Goal: Task Accomplishment & Management: Use online tool/utility

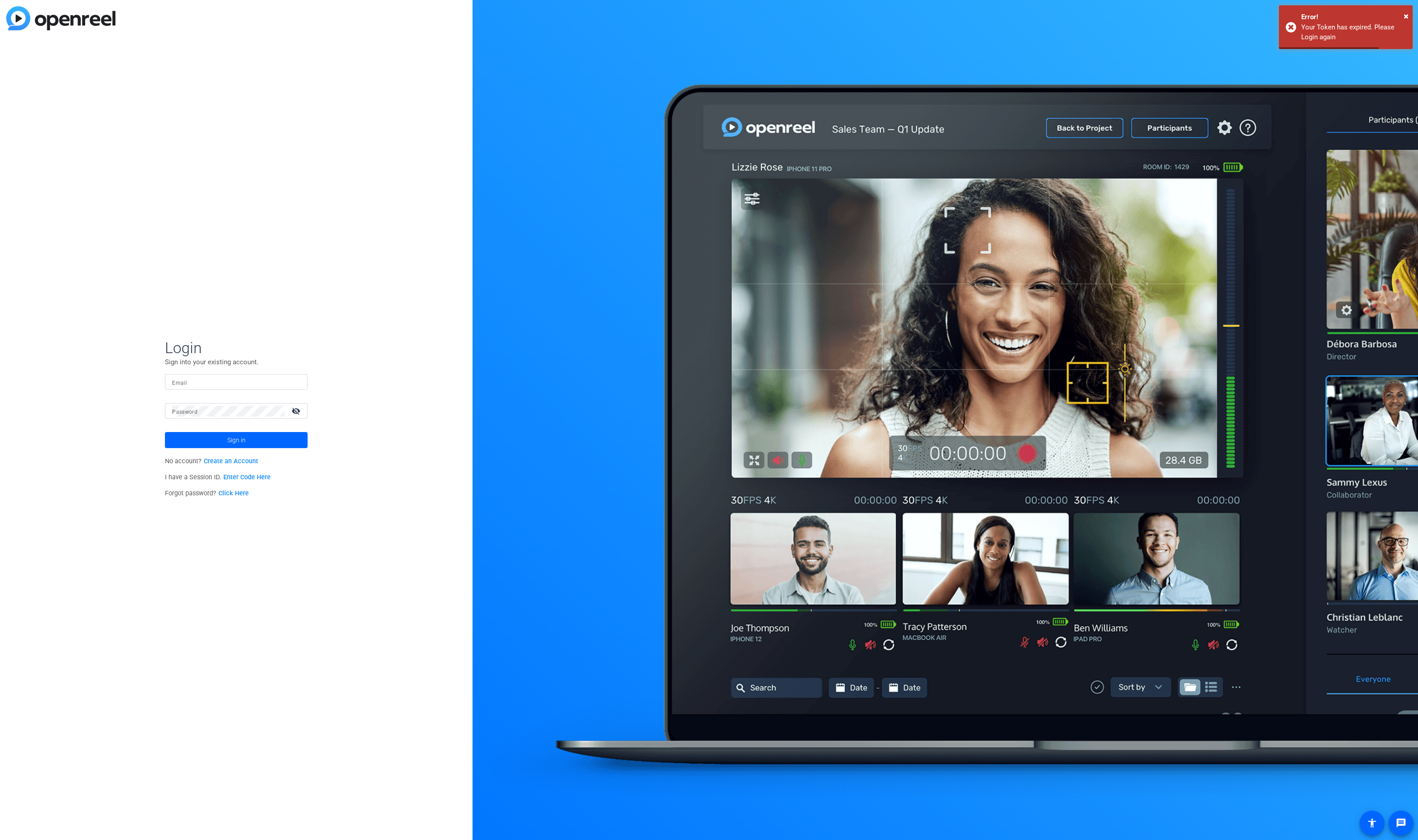
click at [195, 395] on mat-form-field "Email" at bounding box center [236, 388] width 143 height 29
click at [196, 377] on input "Email" at bounding box center [236, 383] width 129 height 11
type input "tim.bryant@thomsonreuters.com"
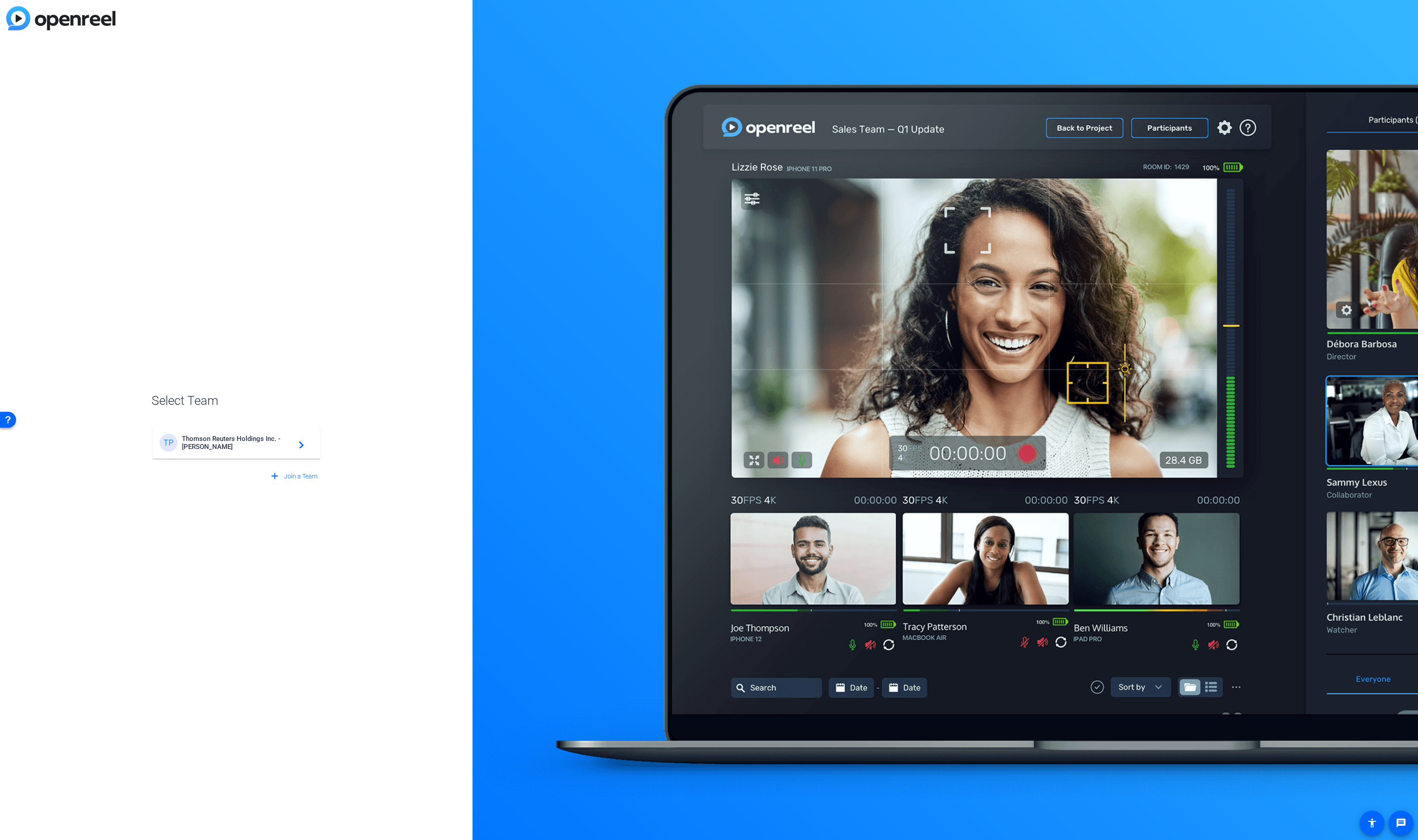
click at [244, 456] on mat-card-content "TP Thomson Reuters Holdings Inc. - Steven Pritt navigate_next" at bounding box center [236, 442] width 168 height 32
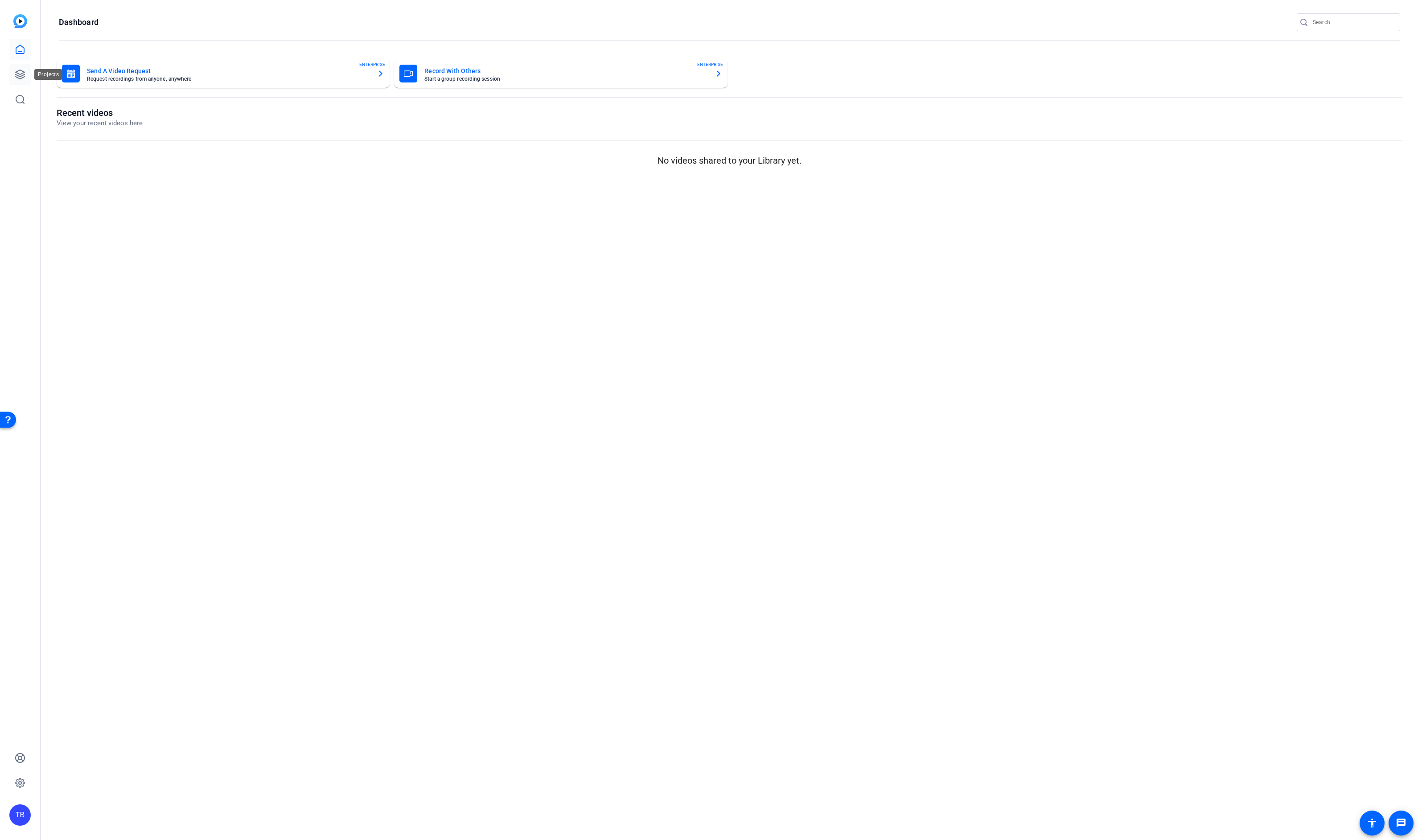
click at [19, 69] on icon at bounding box center [21, 75] width 11 height 11
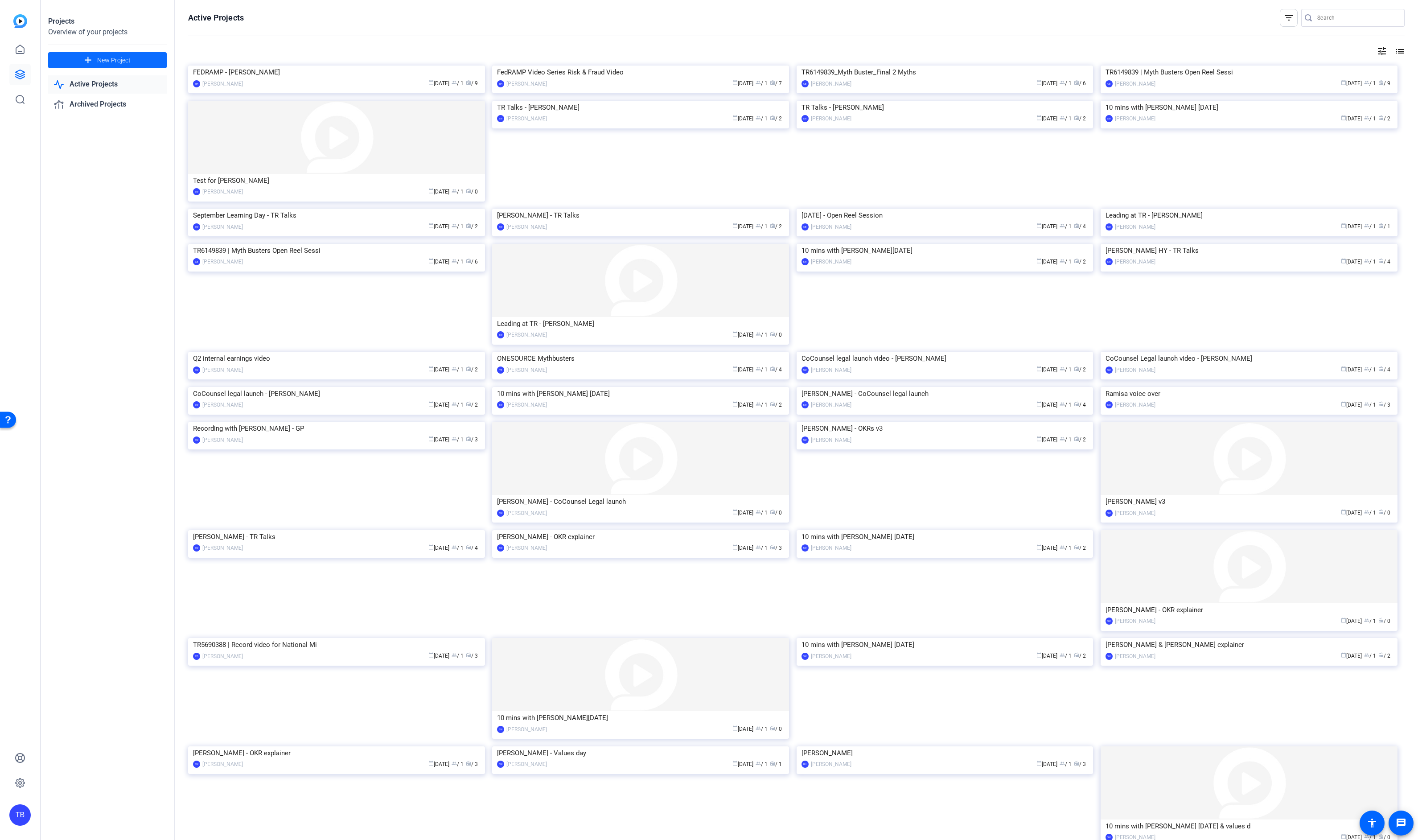
click at [116, 62] on span "New Project" at bounding box center [114, 61] width 33 height 9
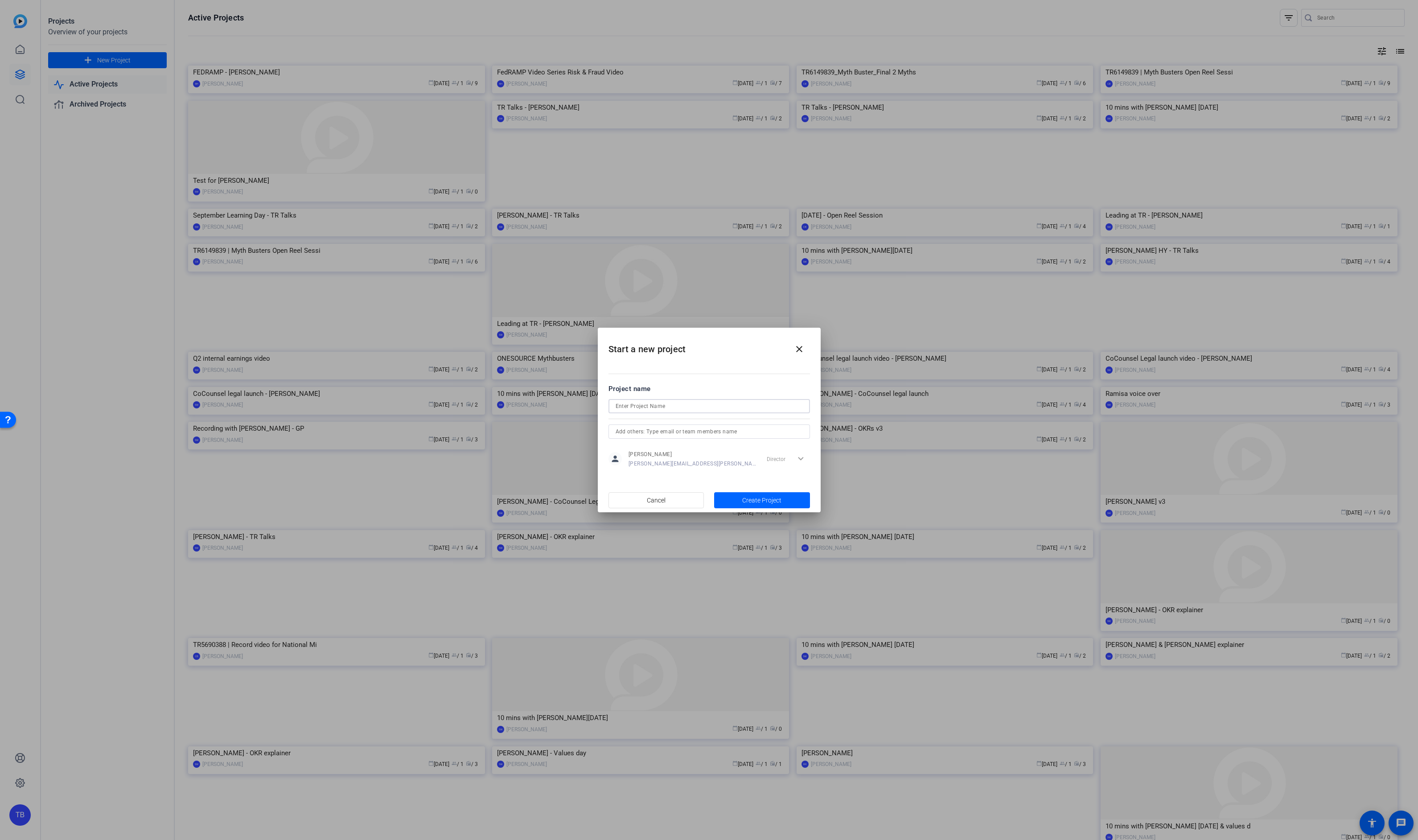
click at [687, 409] on input at bounding box center [709, 406] width 187 height 11
type input "CORP SYNERGY"
click at [757, 503] on span "Create Project" at bounding box center [762, 501] width 39 height 9
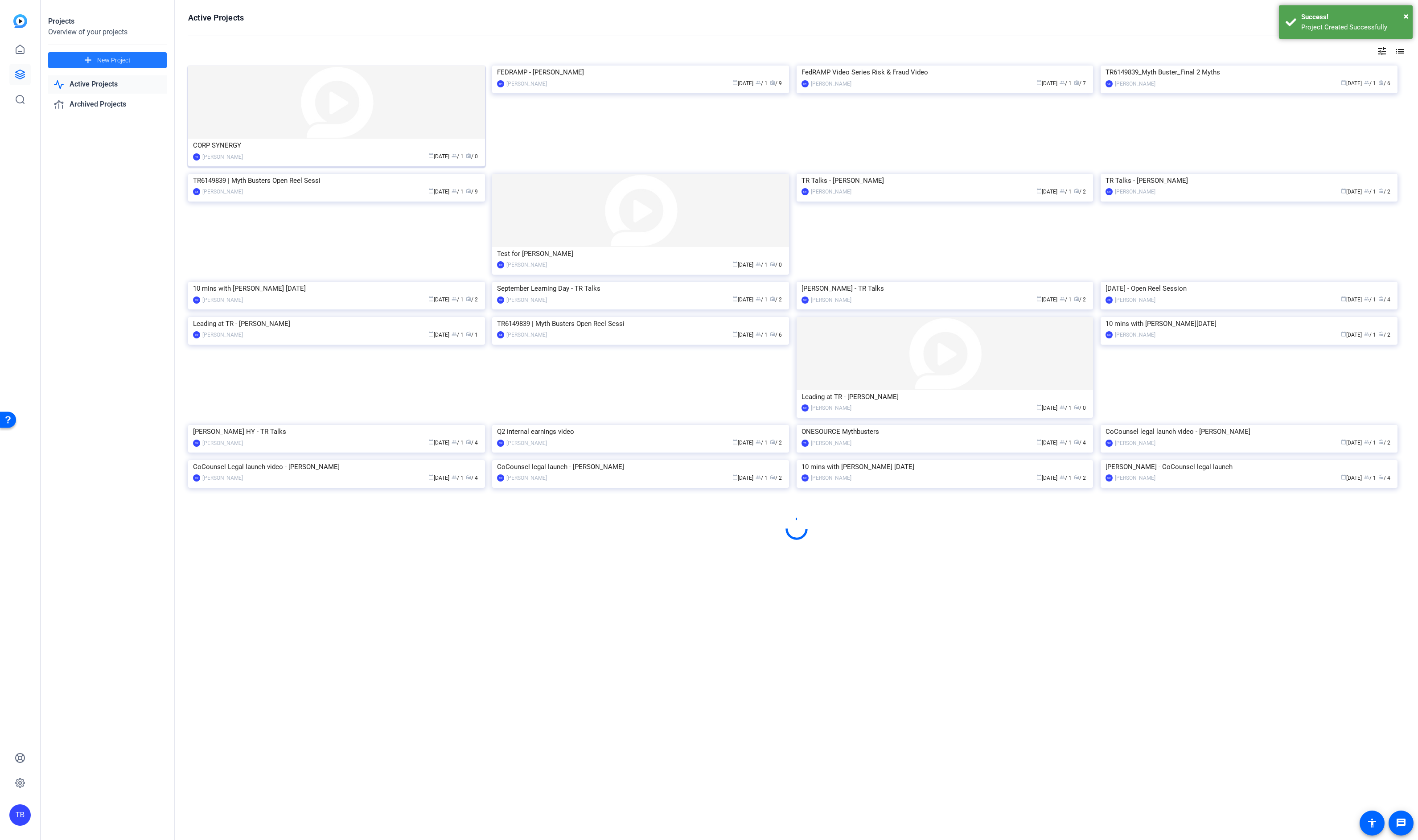
click at [295, 108] on img at bounding box center [337, 102] width 297 height 73
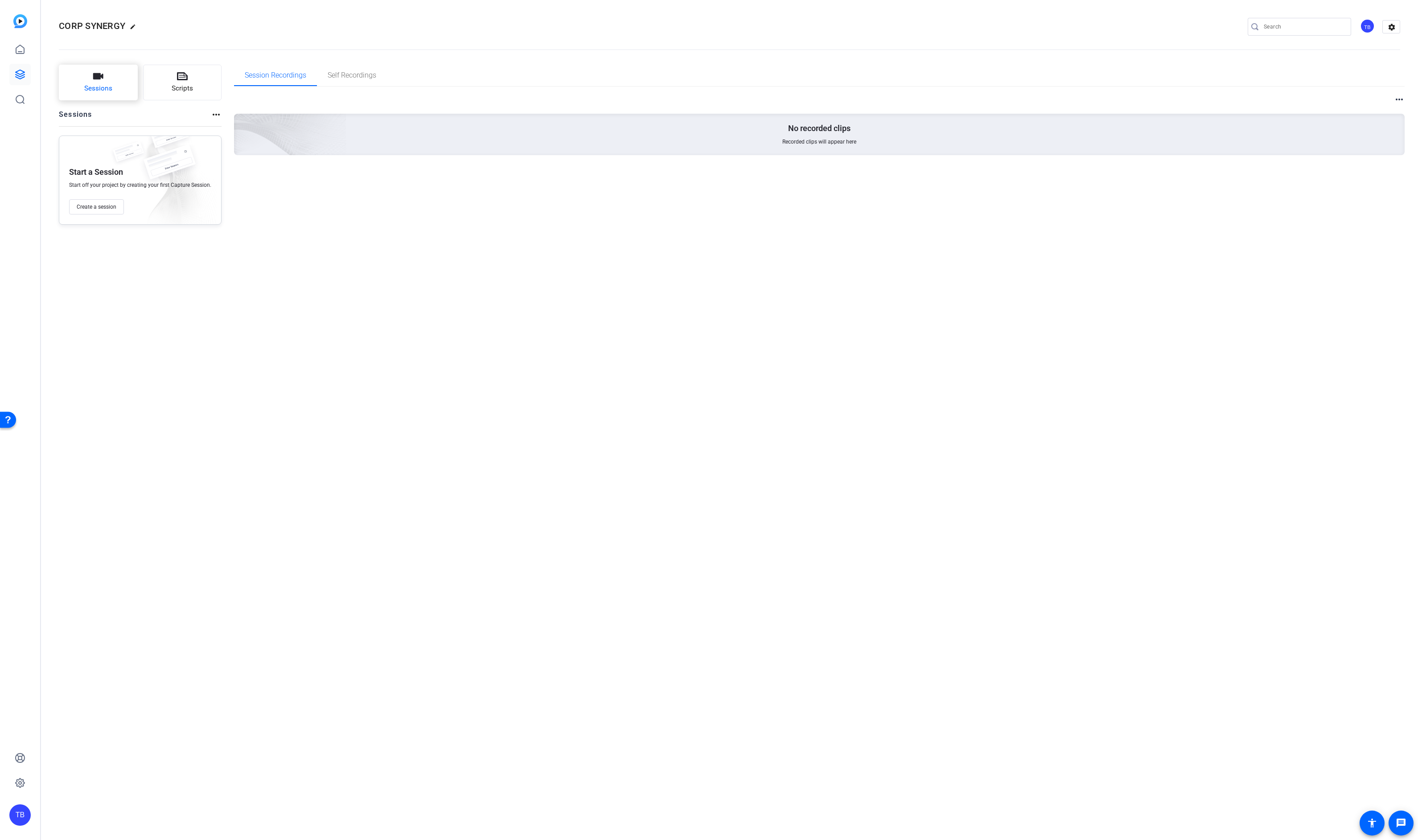
click at [96, 77] on icon "button" at bounding box center [98, 77] width 10 height 6
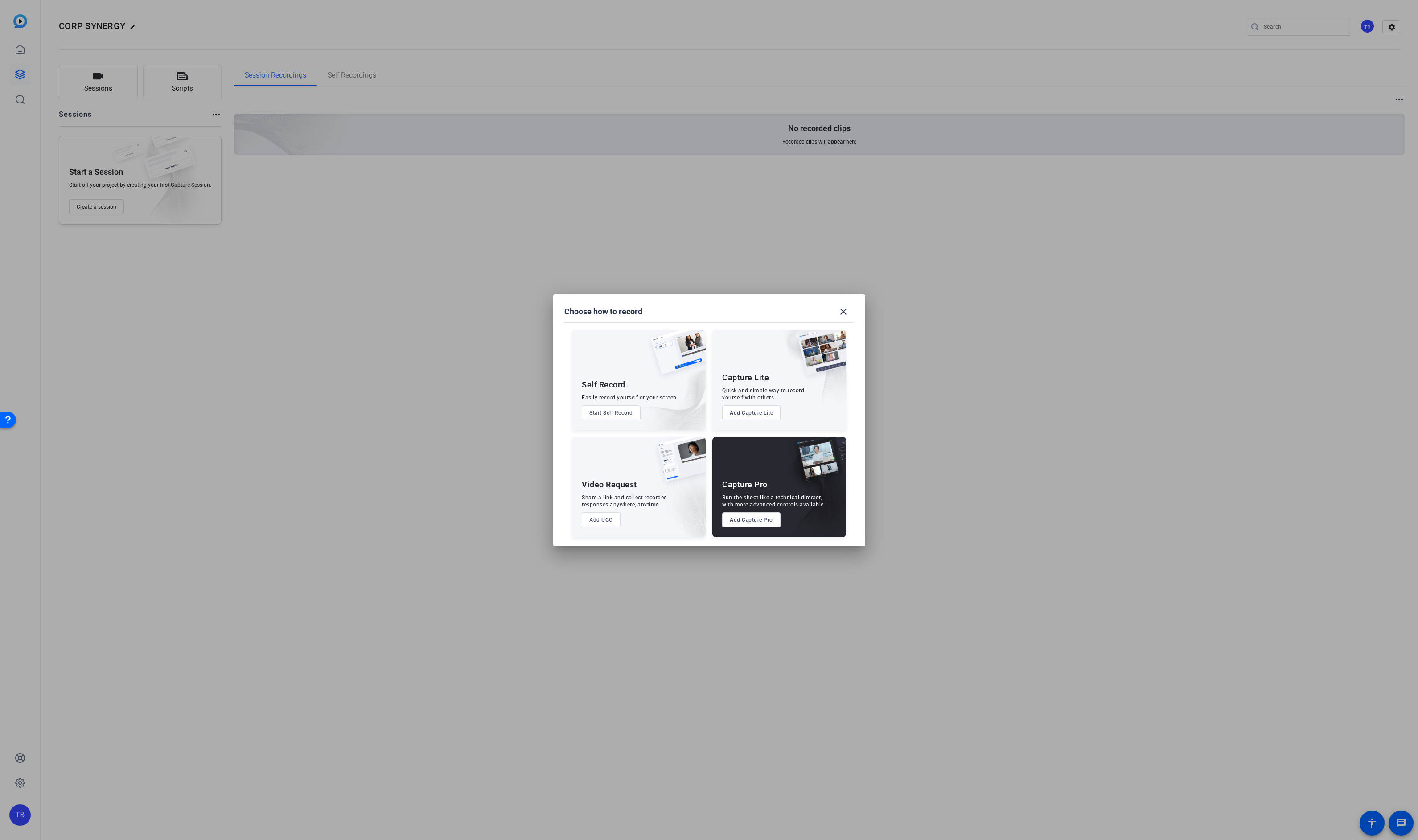
click at [763, 518] on button "Add Capture Pro" at bounding box center [752, 519] width 58 height 15
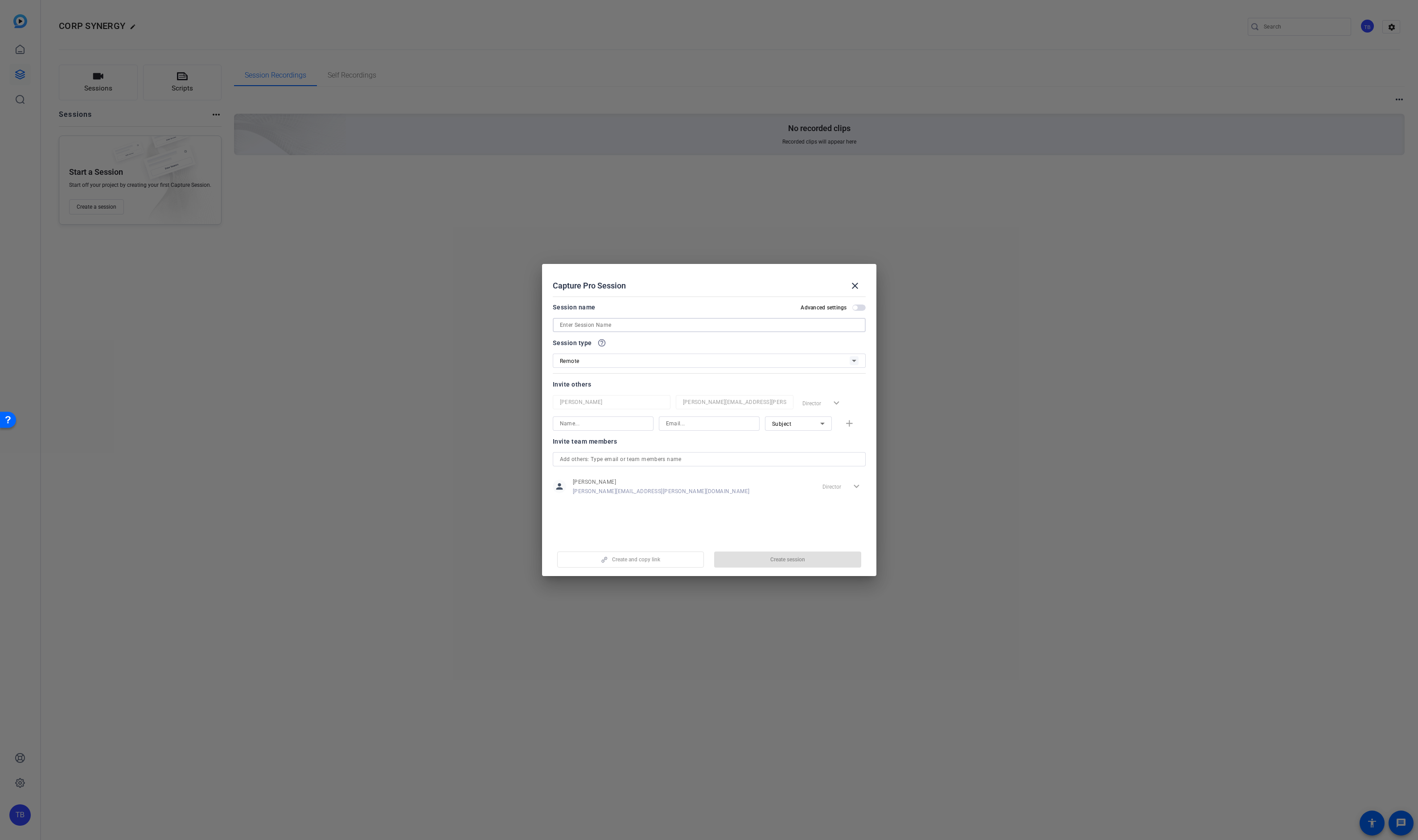
click at [584, 323] on input at bounding box center [709, 325] width 299 height 11
type input "Apollo for SYNERGY 2025"
click at [584, 426] on input at bounding box center [603, 424] width 87 height 11
type input "M"
type input "[PERSON_NAME]"
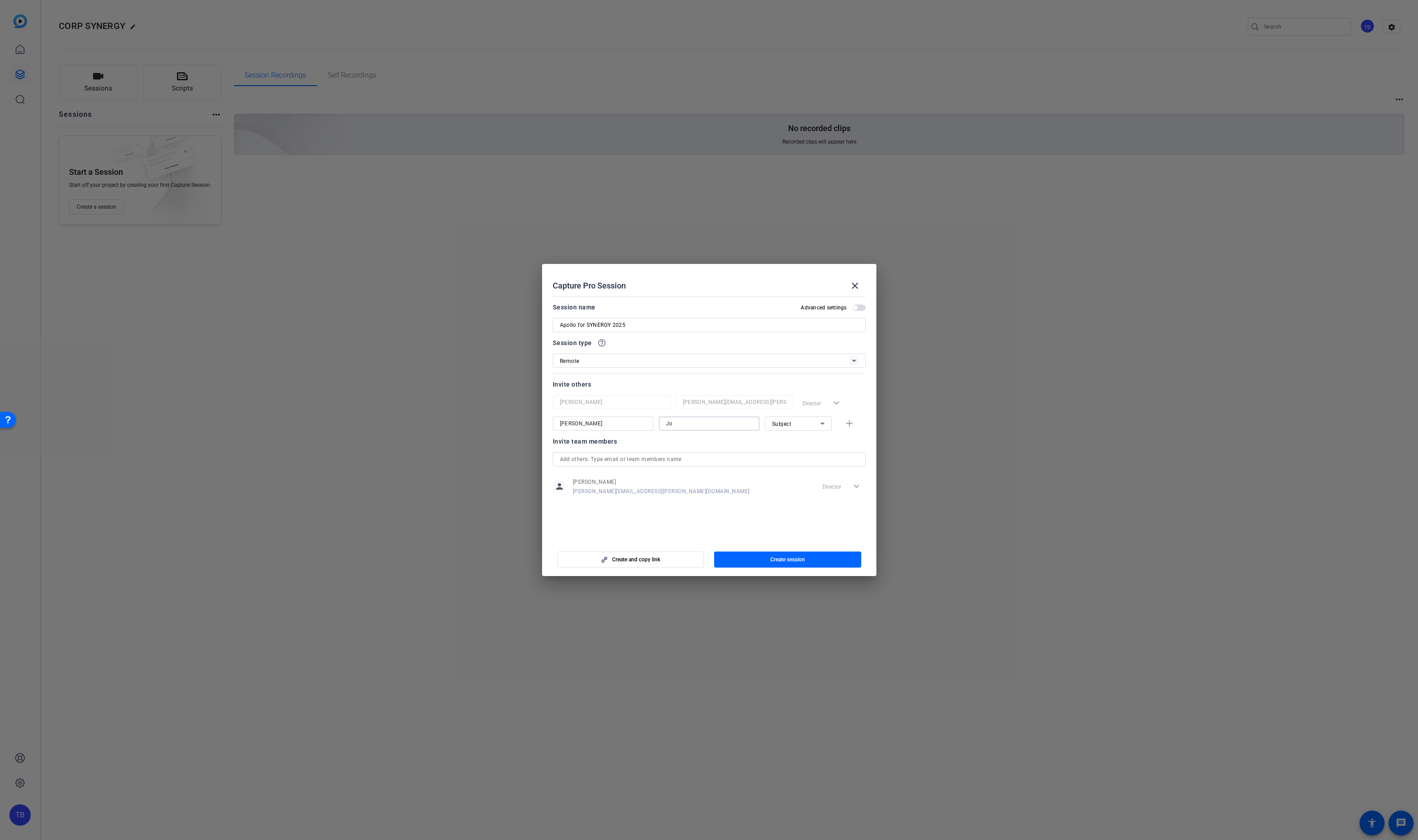
type input "J"
paste input "rjohns@apollo.com"
type input "rjohns@apollo.com"
click at [850, 421] on mat-icon "add" at bounding box center [849, 424] width 11 height 11
click at [619, 449] on input at bounding box center [603, 445] width 87 height 11
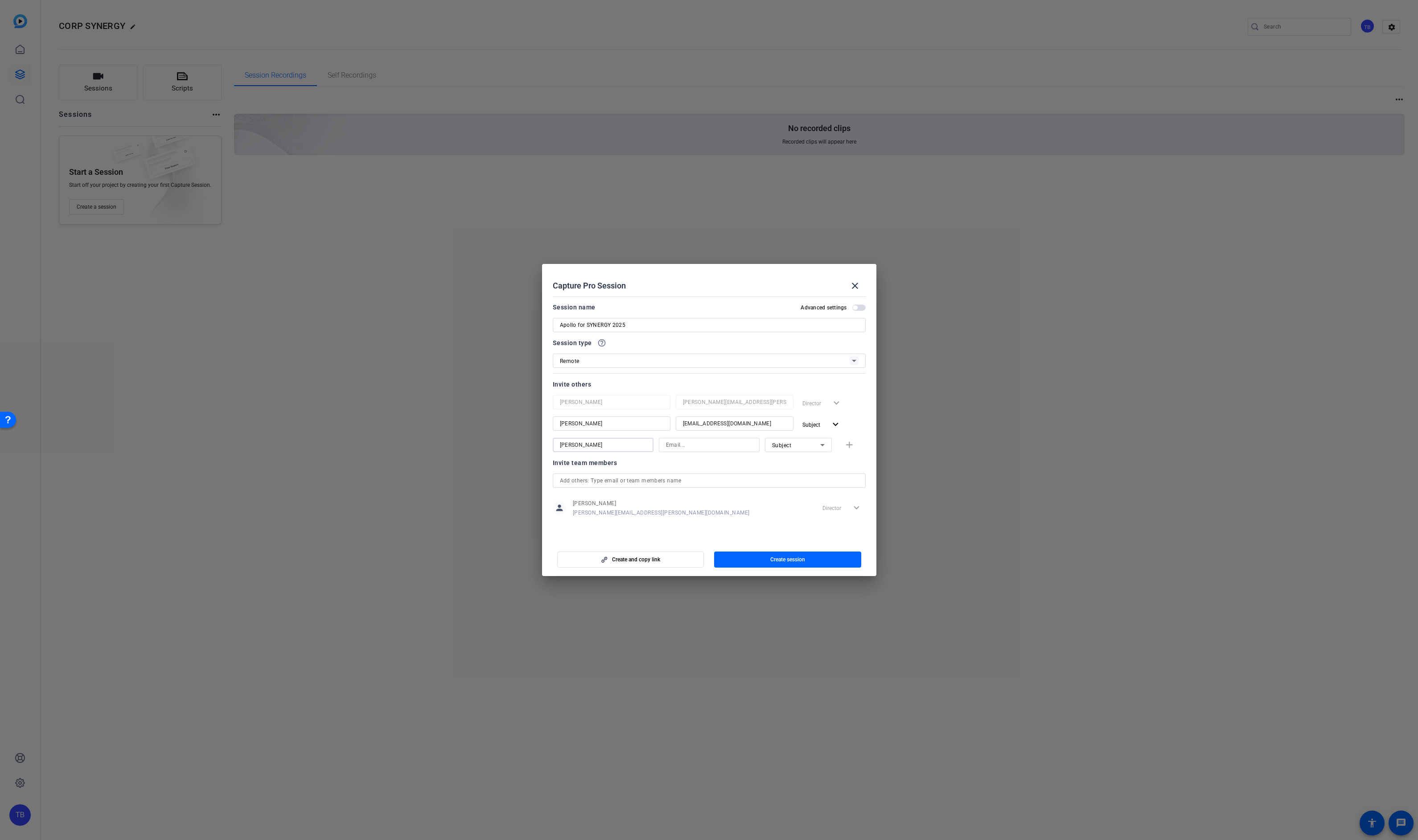
type input "[PERSON_NAME]"
type input "megan.mcgarvey@thomsonreuters.com"
click at [784, 446] on span "Subject" at bounding box center [782, 446] width 20 height 6
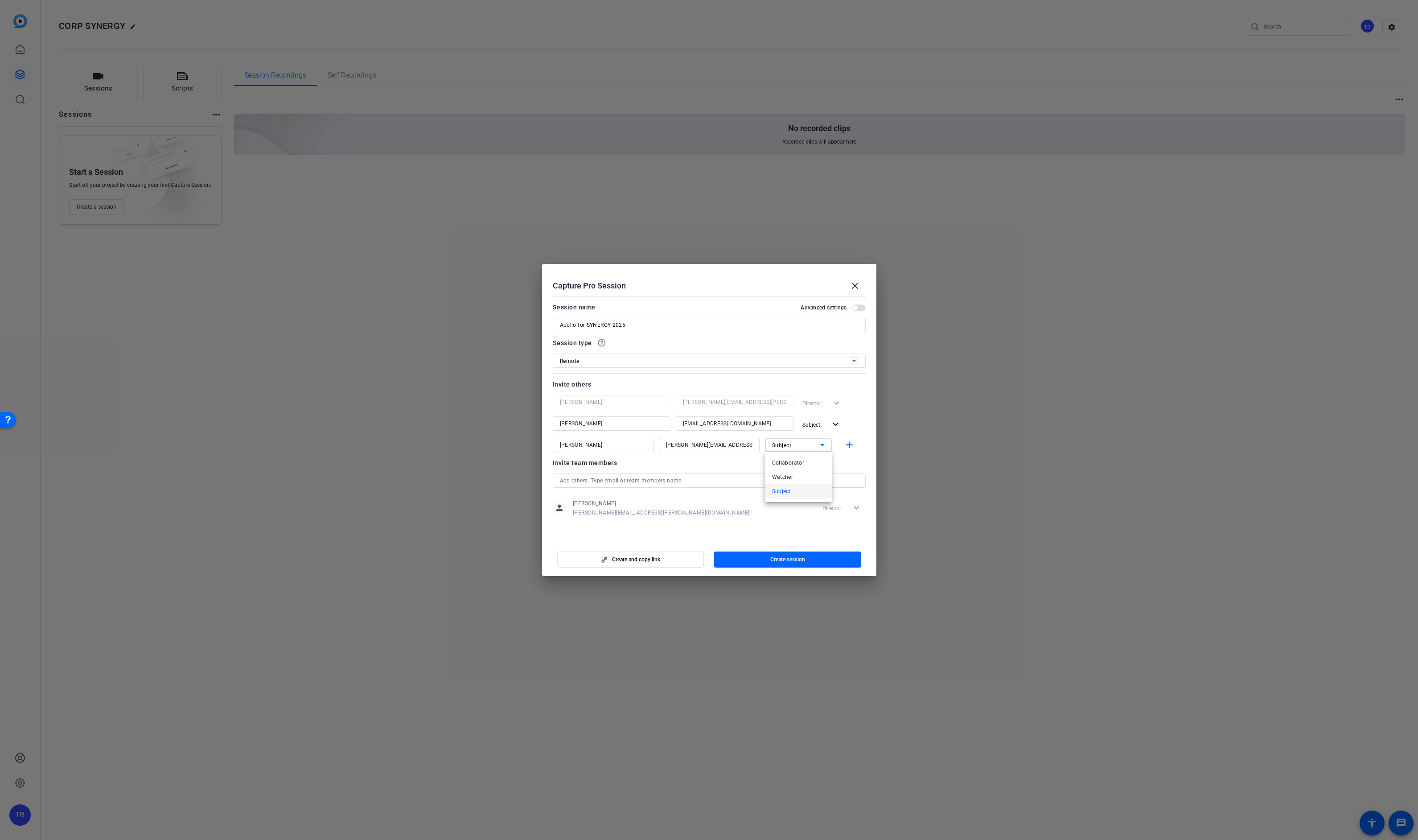
click at [797, 463] on span "Collaborator" at bounding box center [788, 463] width 32 height 11
click at [853, 443] on mat-icon "add" at bounding box center [849, 445] width 11 height 11
click at [607, 464] on input at bounding box center [603, 466] width 87 height 11
type input "Pete"
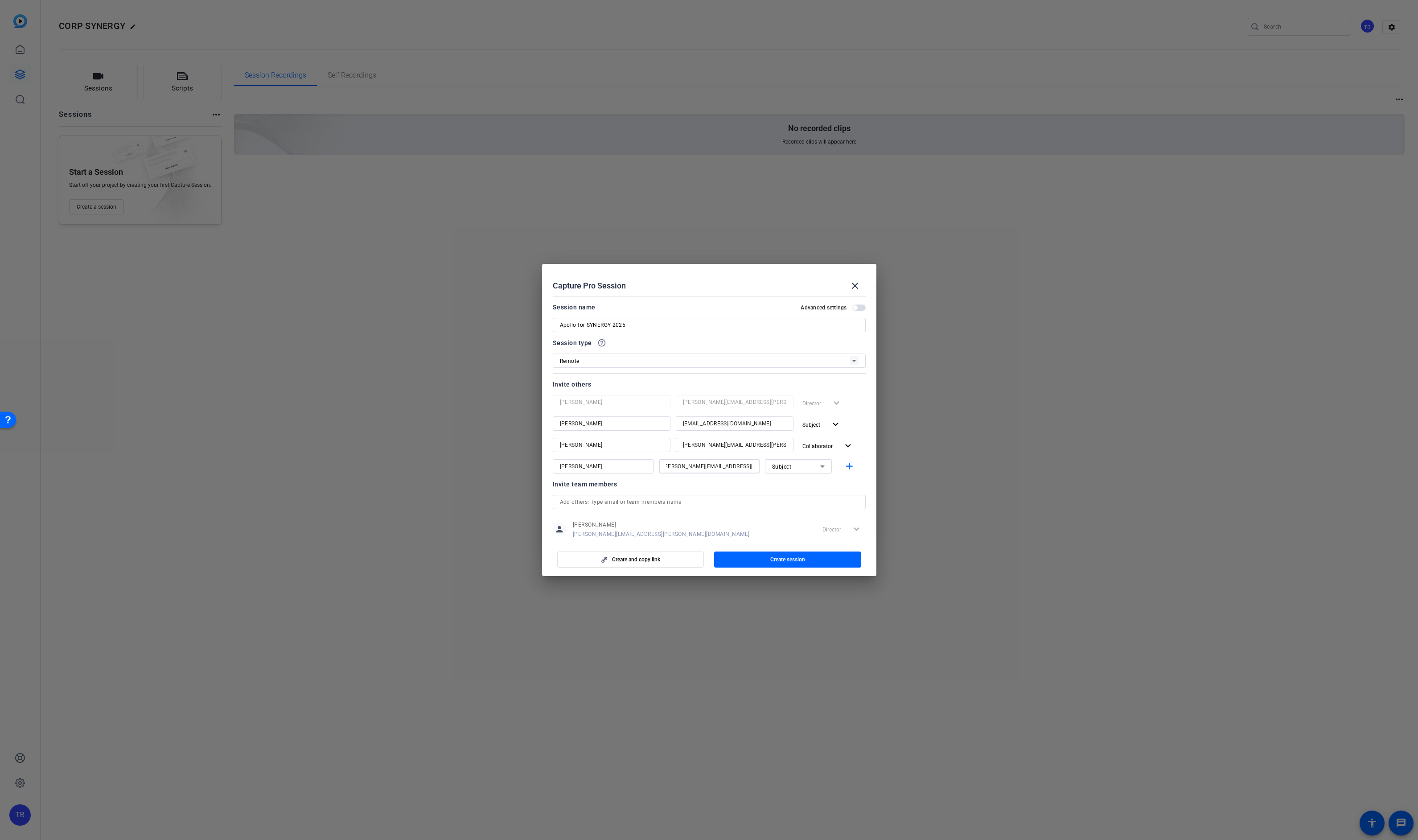
type input "pete.jourdan@thomsonreuters.com"
click at [827, 469] on icon at bounding box center [823, 466] width 11 height 11
click at [808, 486] on mat-option "Collaborator" at bounding box center [798, 484] width 67 height 14
click at [848, 466] on mat-icon "add" at bounding box center [849, 466] width 11 height 11
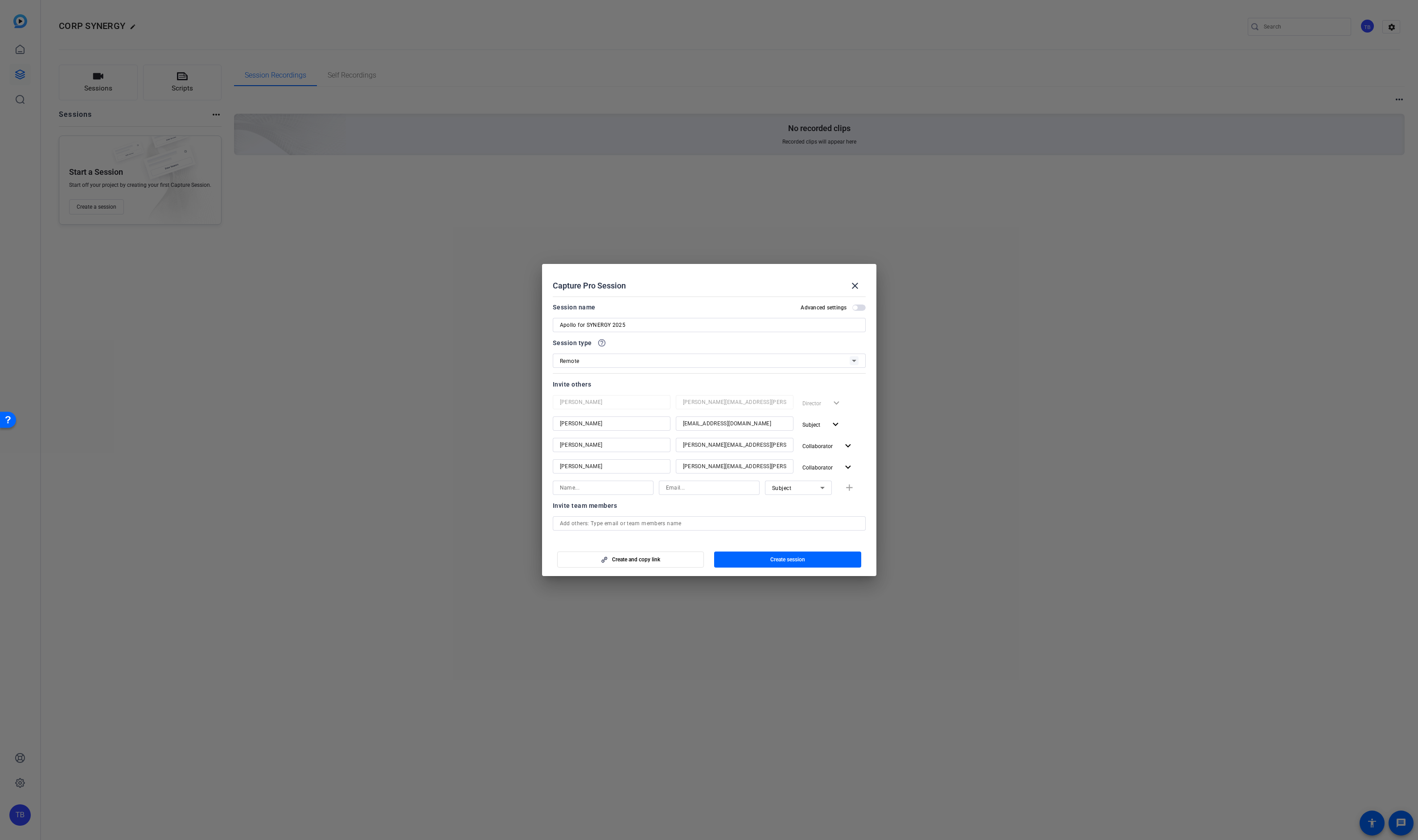
click at [619, 493] on input at bounding box center [603, 488] width 87 height 11
type input "Denise"
type input "denise.lam@thomsonreuters.com"
click at [788, 493] on div "Subject" at bounding box center [796, 488] width 48 height 11
click at [793, 510] on span "Collaborator" at bounding box center [788, 506] width 32 height 11
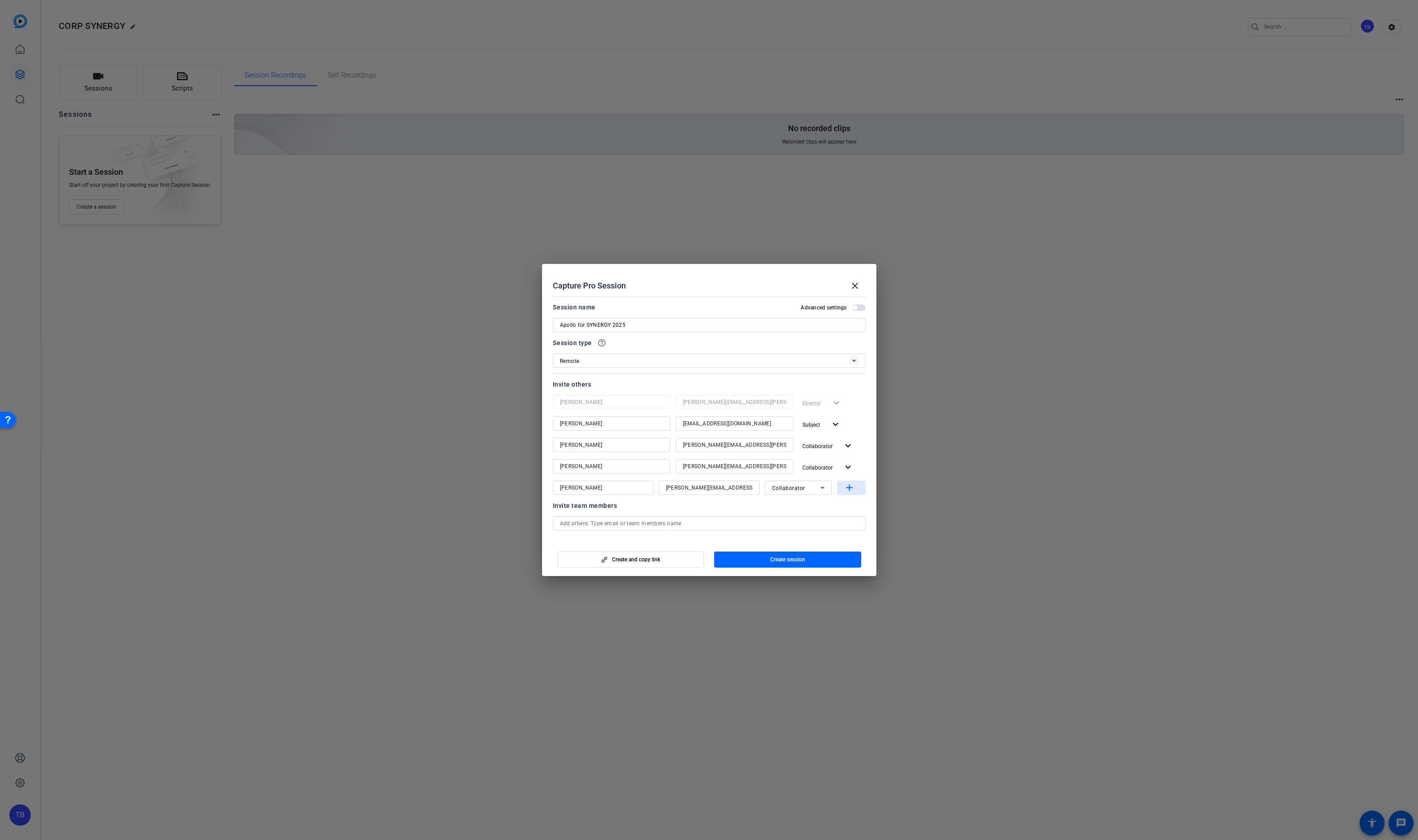
click at [855, 483] on button "add" at bounding box center [852, 487] width 28 height 14
click at [600, 511] on input at bounding box center [603, 510] width 87 height 11
type input "Lindsay"
type input "lindsay.bomar@thomsonreuters.com"
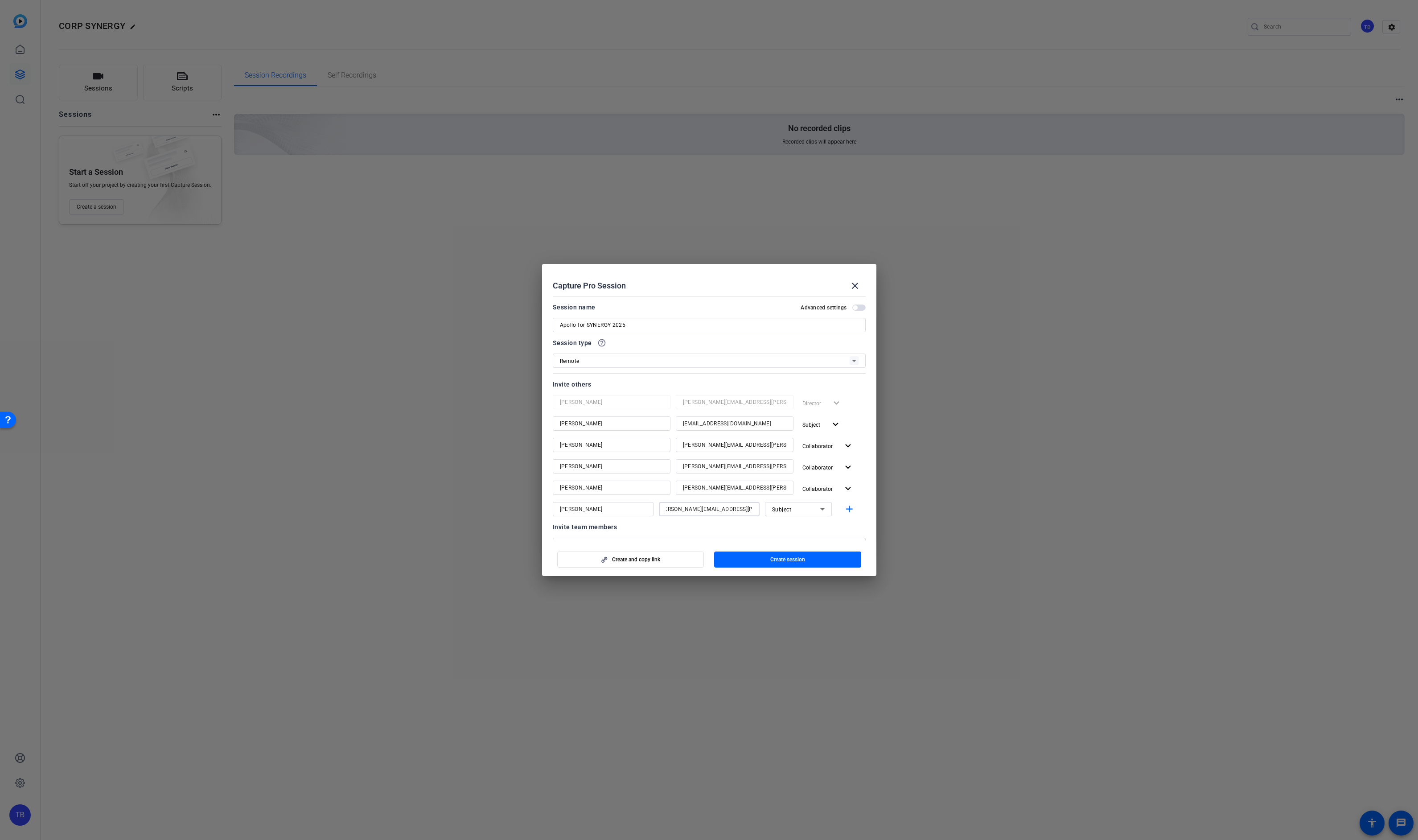
scroll to position [0, 0]
click at [826, 513] on icon at bounding box center [823, 510] width 11 height 11
drag, startPoint x: 804, startPoint y: 527, endPoint x: 838, endPoint y: 510, distance: 38.0
click at [804, 527] on mat-option "Collaborator" at bounding box center [798, 527] width 67 height 14
click at [847, 506] on mat-icon "add" at bounding box center [849, 510] width 11 height 11
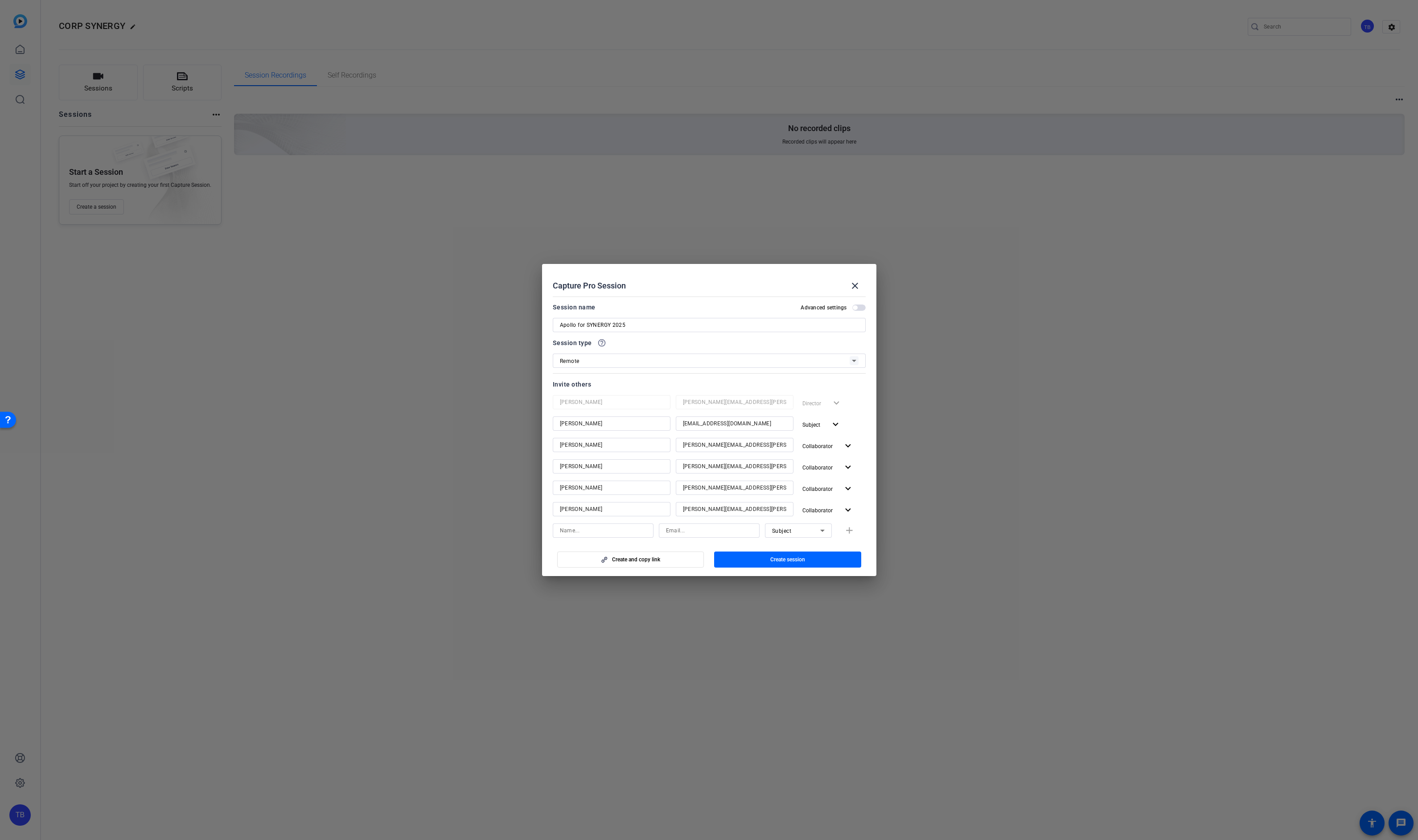
click at [594, 530] on input at bounding box center [603, 531] width 87 height 11
type input "Brad"
type input "brad.buelow@thomsonreuters.com"
click at [775, 531] on span "Subject" at bounding box center [782, 531] width 20 height 6
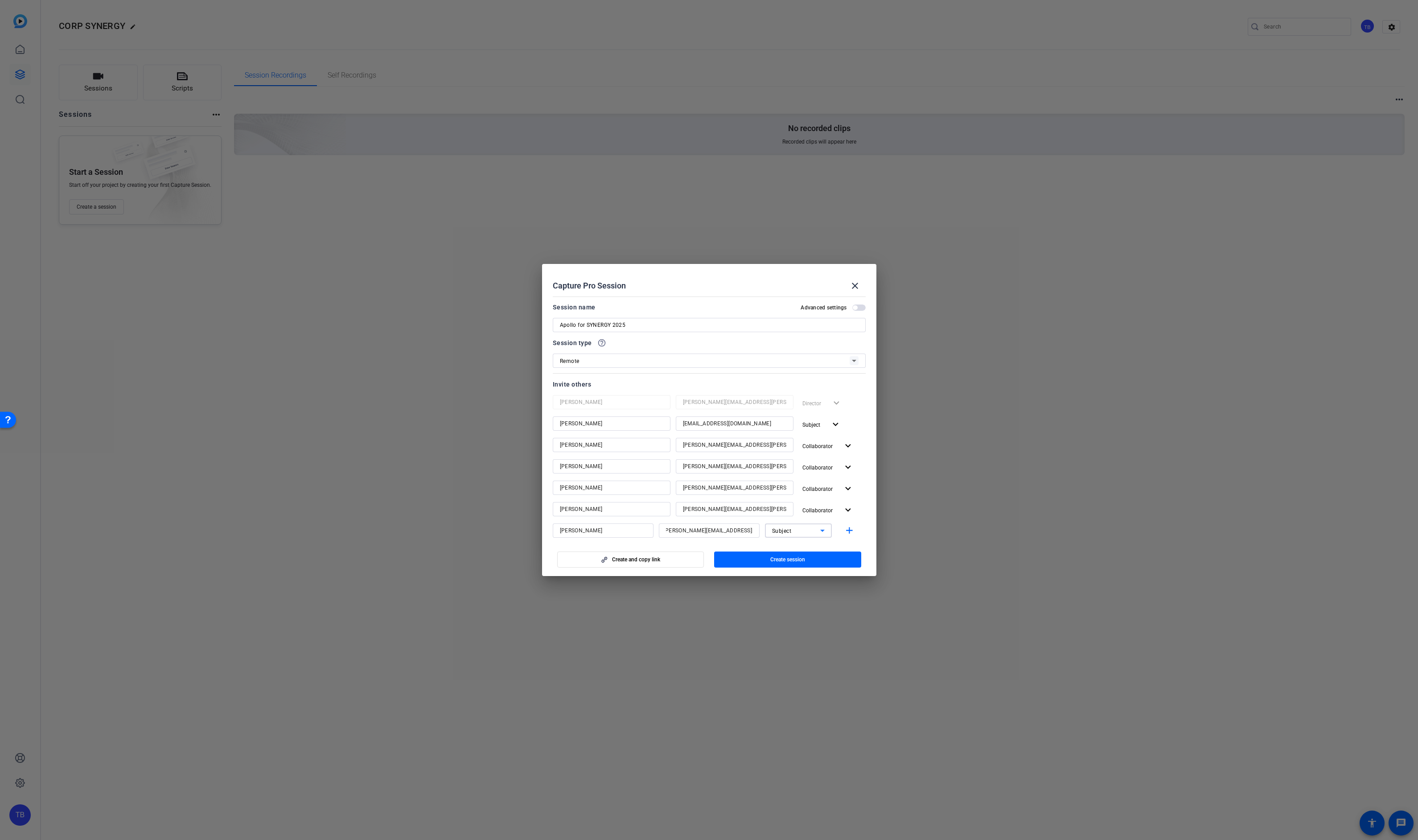
scroll to position [0, 0]
click at [786, 546] on span "Collaborator" at bounding box center [788, 548] width 32 height 11
click at [849, 535] on mat-icon "add" at bounding box center [849, 531] width 11 height 11
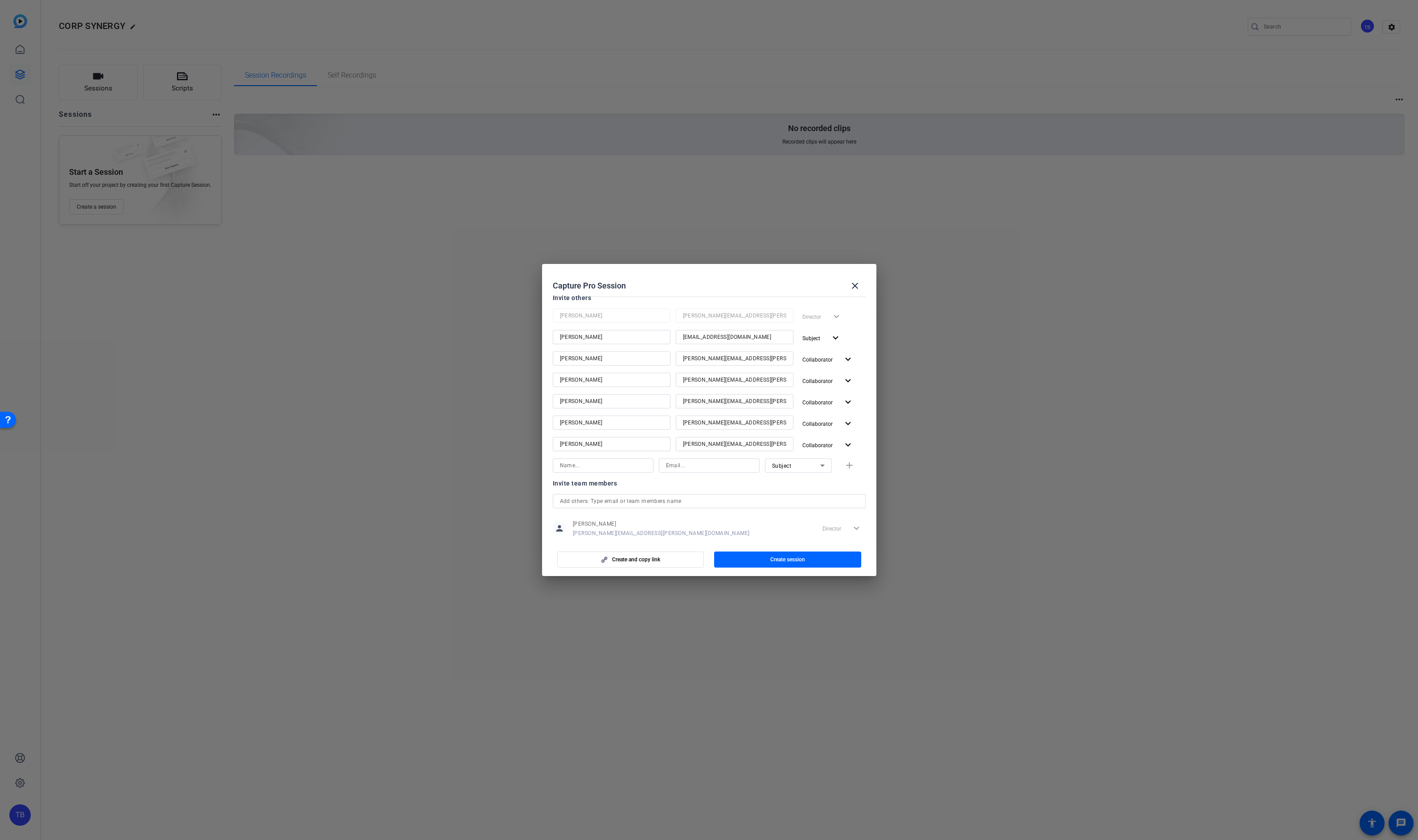
scroll to position [84, 0]
click at [614, 464] on input at bounding box center [603, 469] width 87 height 11
type input "[PERSON_NAME]"
type input "aaron.mccants@thomsonreuters.com"
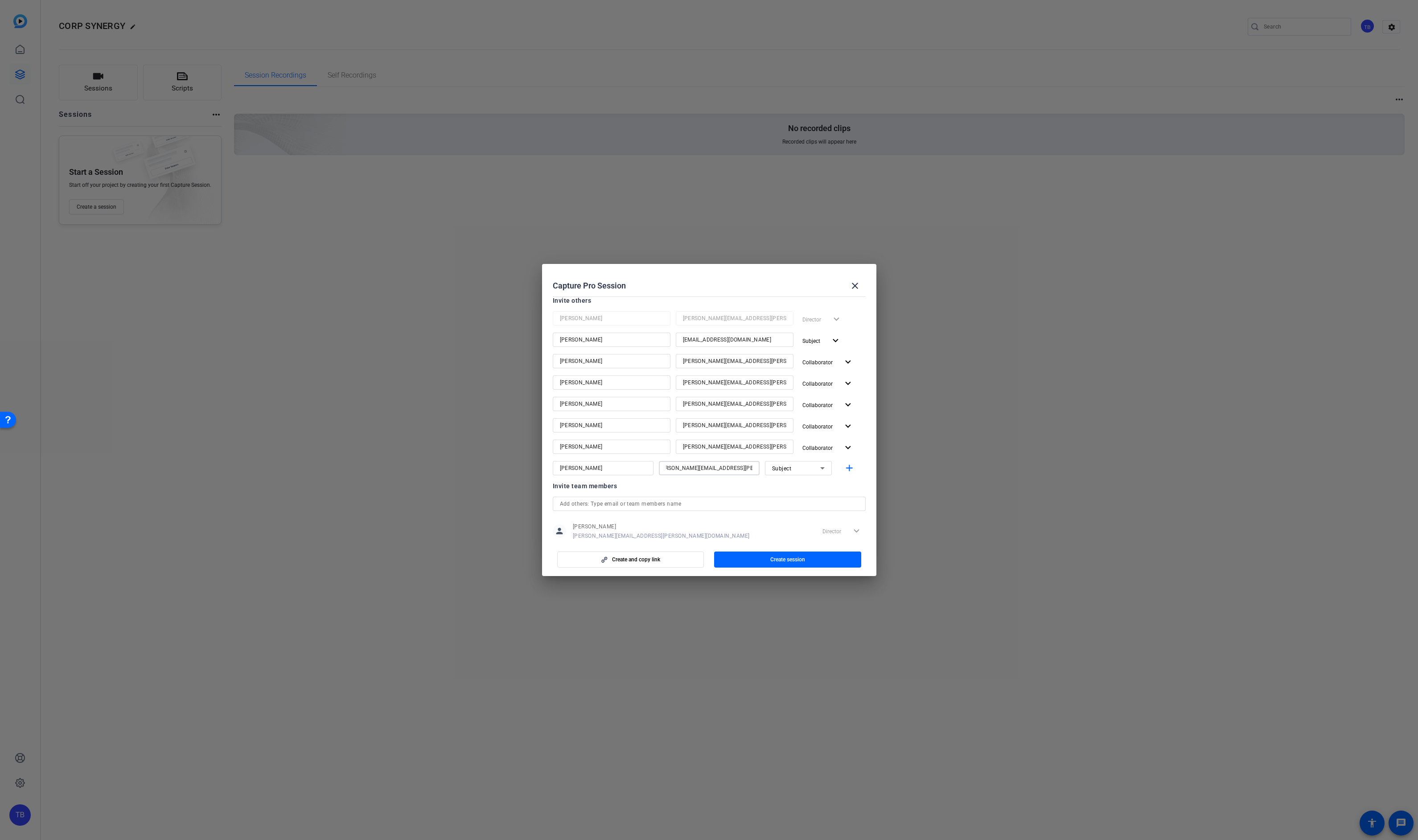
click at [798, 467] on div "Subject" at bounding box center [796, 469] width 48 height 11
click at [796, 481] on span "Collaborator" at bounding box center [788, 486] width 32 height 11
drag, startPoint x: 846, startPoint y: 471, endPoint x: 837, endPoint y: 487, distance: 18.4
click at [846, 471] on mat-icon "add" at bounding box center [849, 469] width 11 height 11
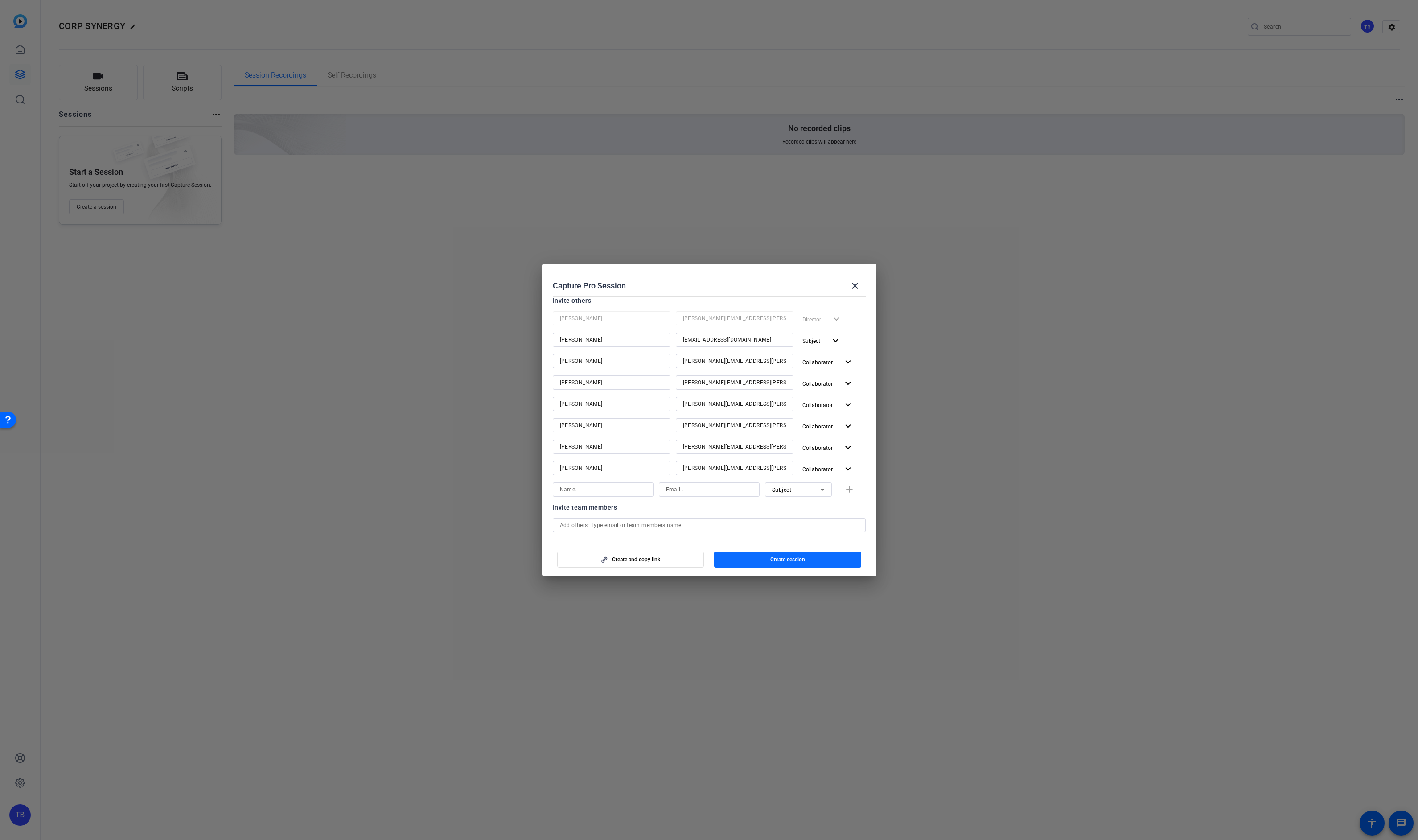
click at [808, 558] on span "button" at bounding box center [788, 559] width 147 height 21
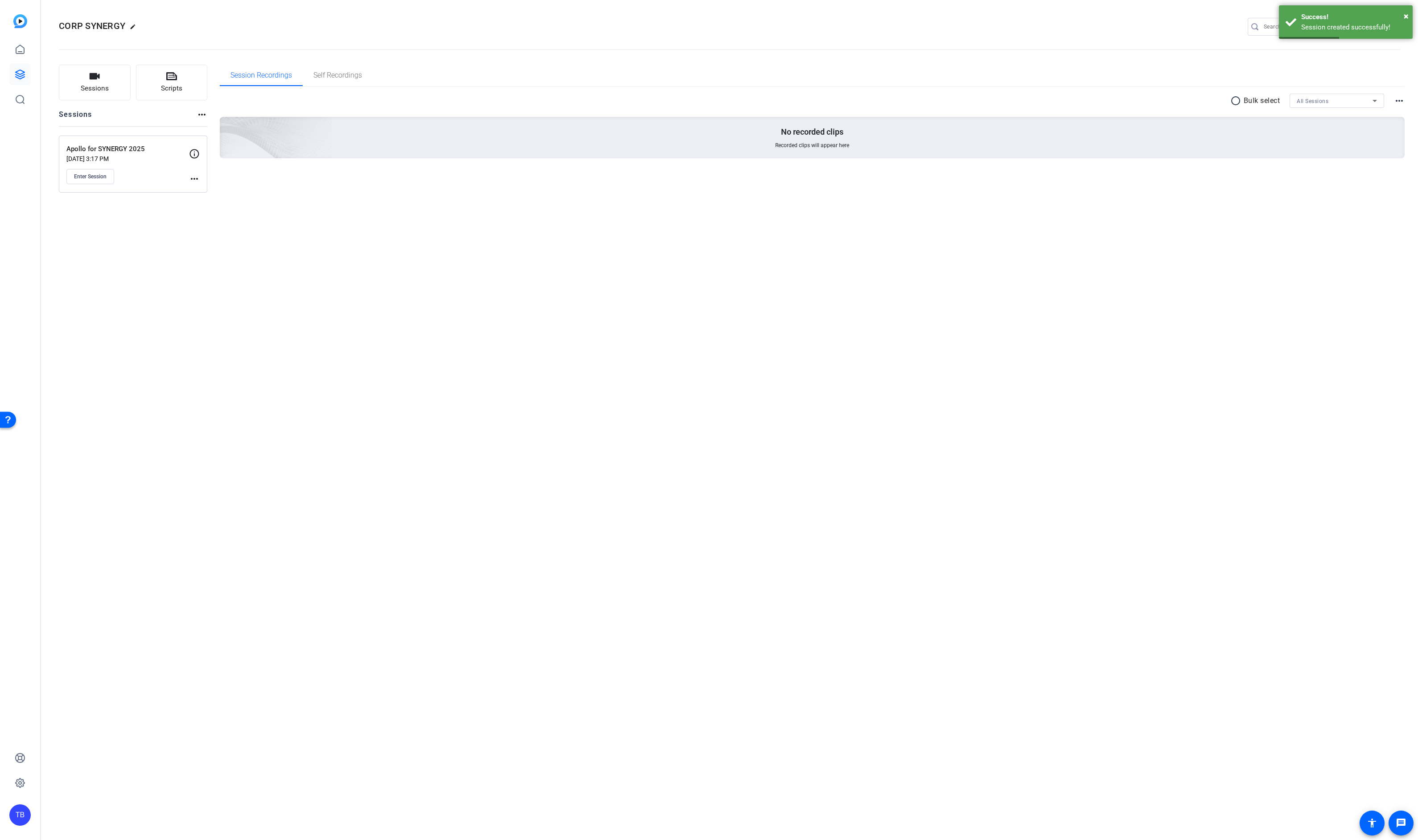
click at [128, 144] on p "Apollo for SYNERGY 2025" at bounding box center [127, 149] width 122 height 10
click at [88, 174] on span "Enter Session" at bounding box center [90, 176] width 32 height 7
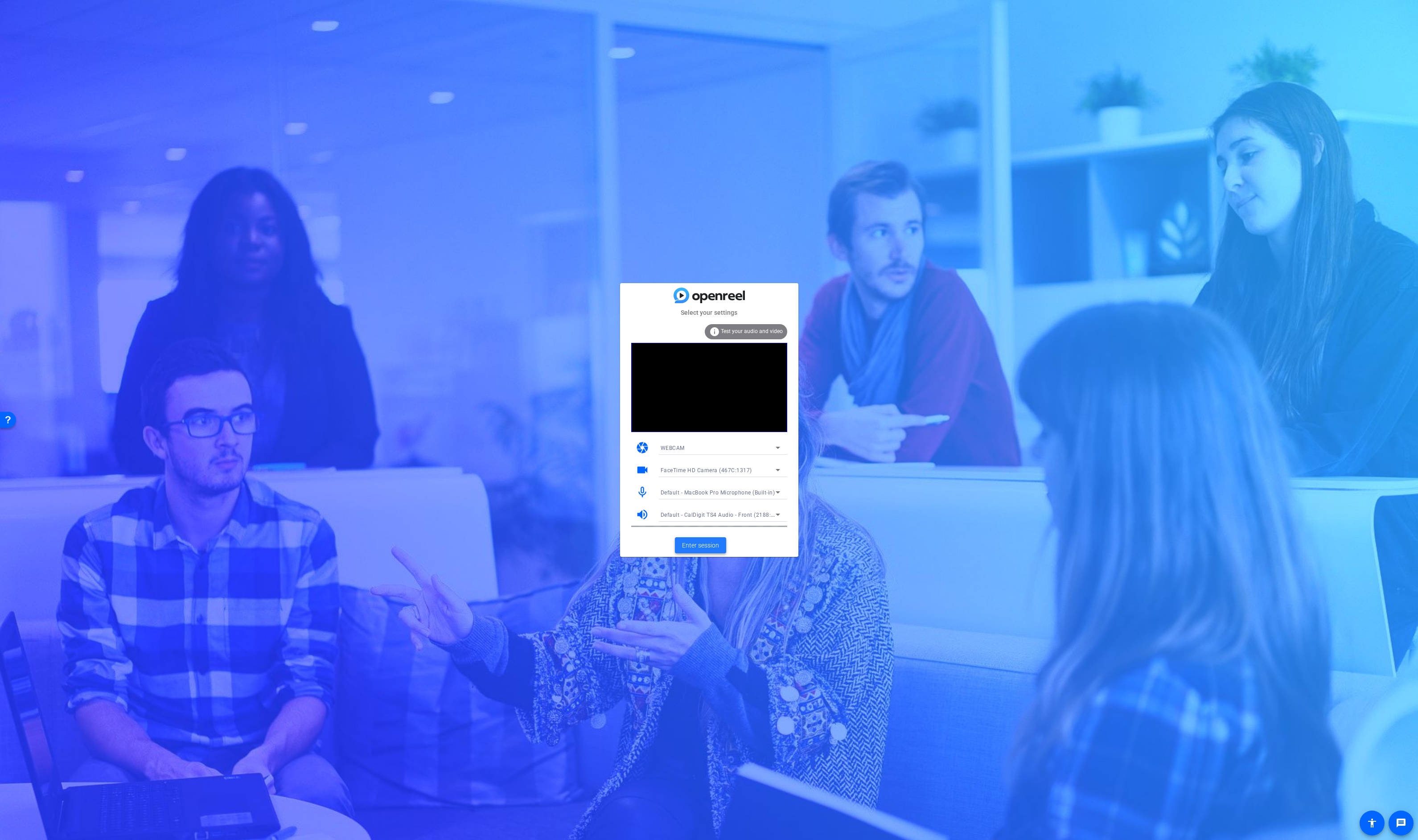
click at [718, 546] on span "Enter session" at bounding box center [700, 546] width 37 height 9
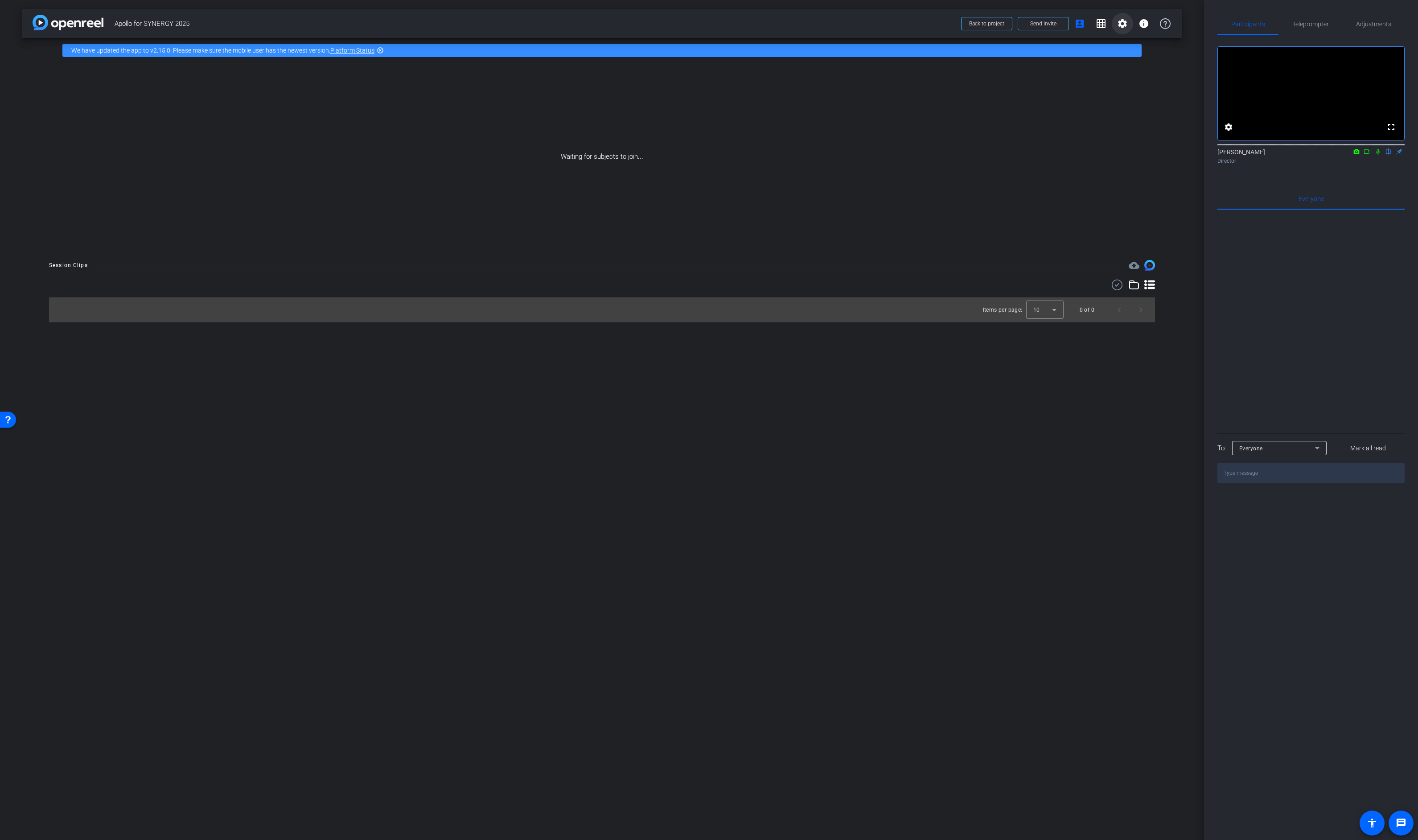
click at [1121, 25] on mat-icon "settings" at bounding box center [1122, 24] width 11 height 11
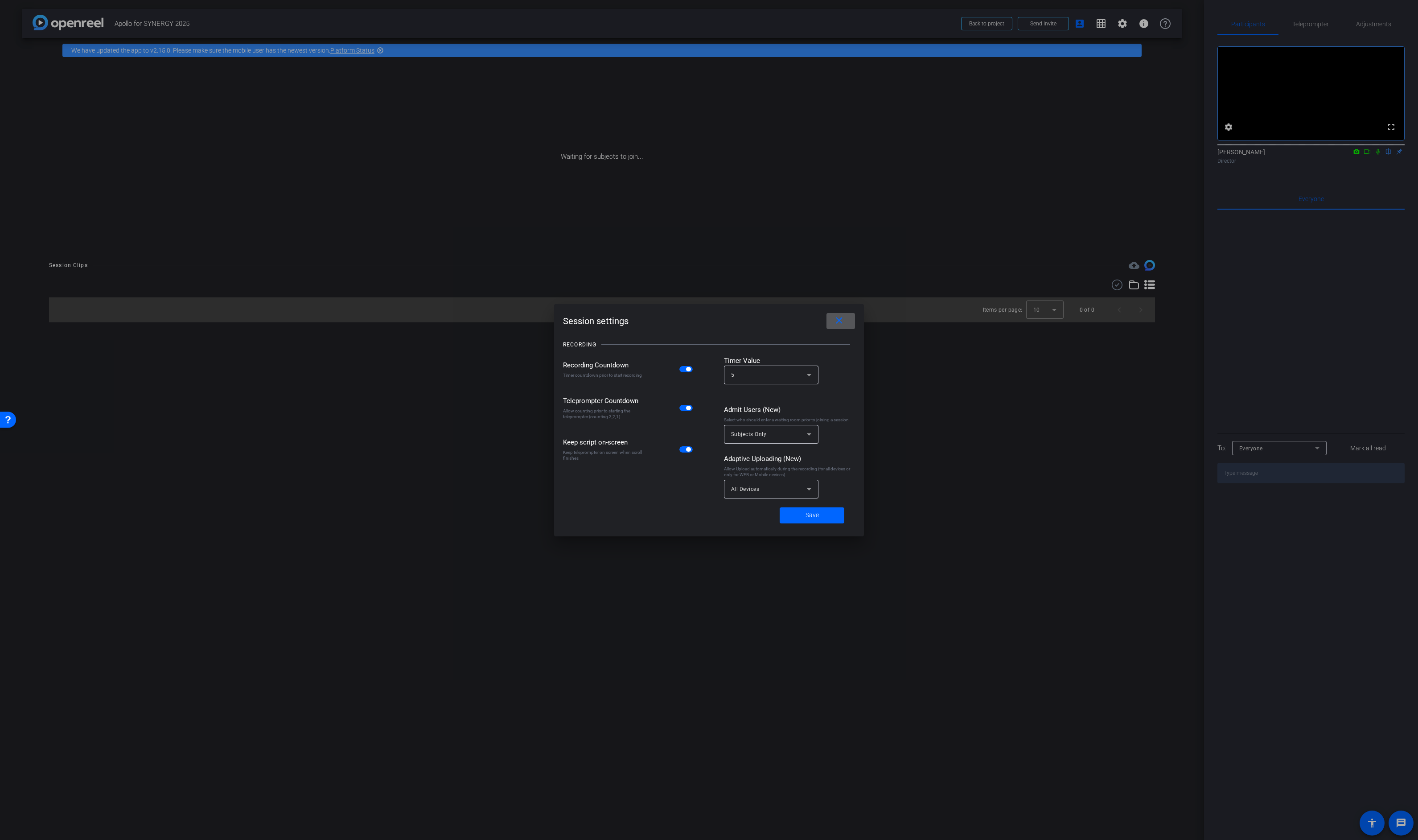
click at [791, 437] on div "Subjects Only" at bounding box center [769, 434] width 76 height 11
click at [774, 456] on span "No Waiting Room" at bounding box center [754, 454] width 47 height 11
click at [817, 520] on span "Save" at bounding box center [812, 515] width 13 height 9
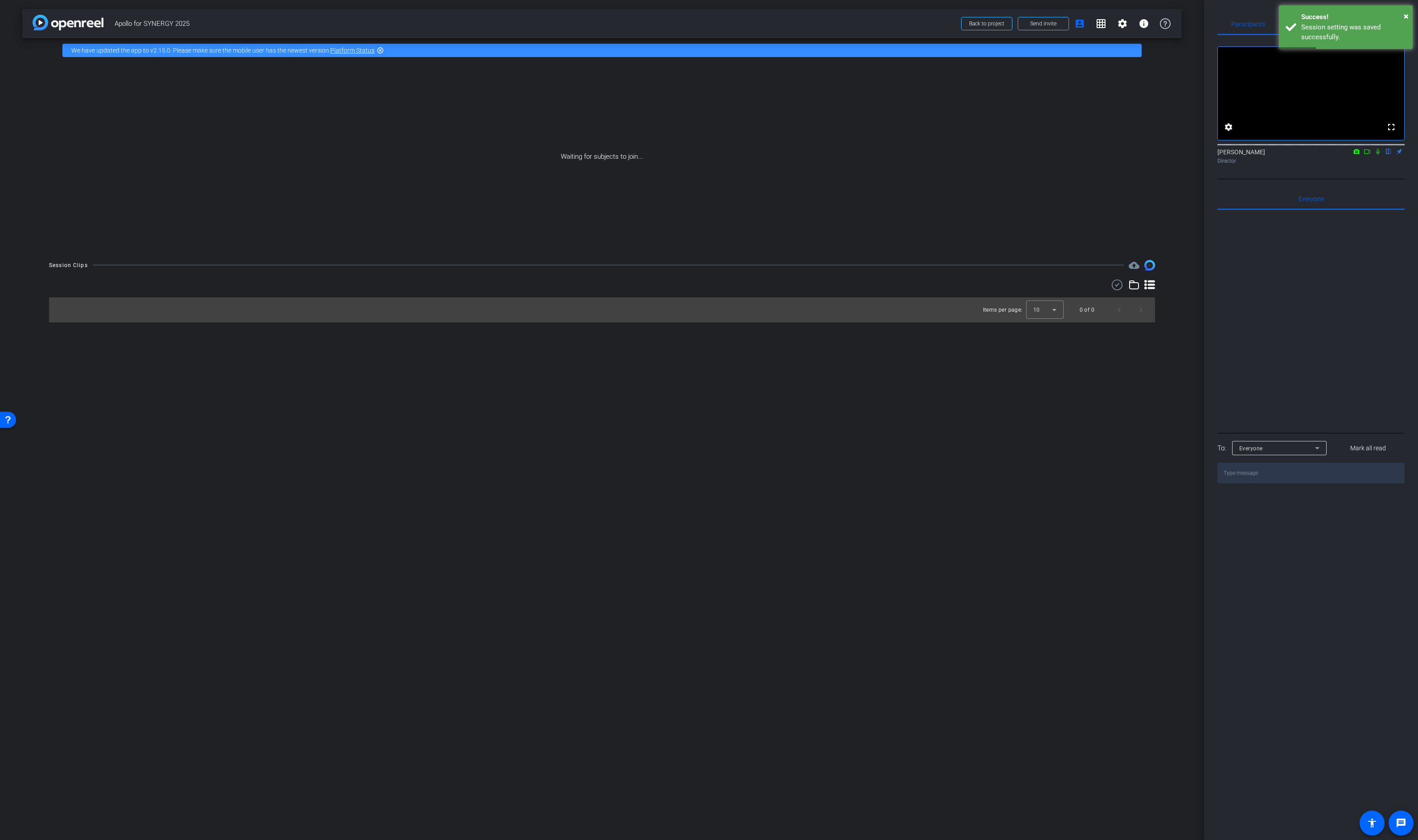
drag, startPoint x: 1366, startPoint y: 160, endPoint x: 1371, endPoint y: 164, distance: 6.4
click at [1366, 155] on icon at bounding box center [1367, 151] width 7 height 6
click at [1375, 155] on icon at bounding box center [1378, 151] width 7 height 6
click at [1375, 155] on icon at bounding box center [1378, 151] width 7 height 6
click at [1369, 154] on icon at bounding box center [1368, 151] width 6 height 5
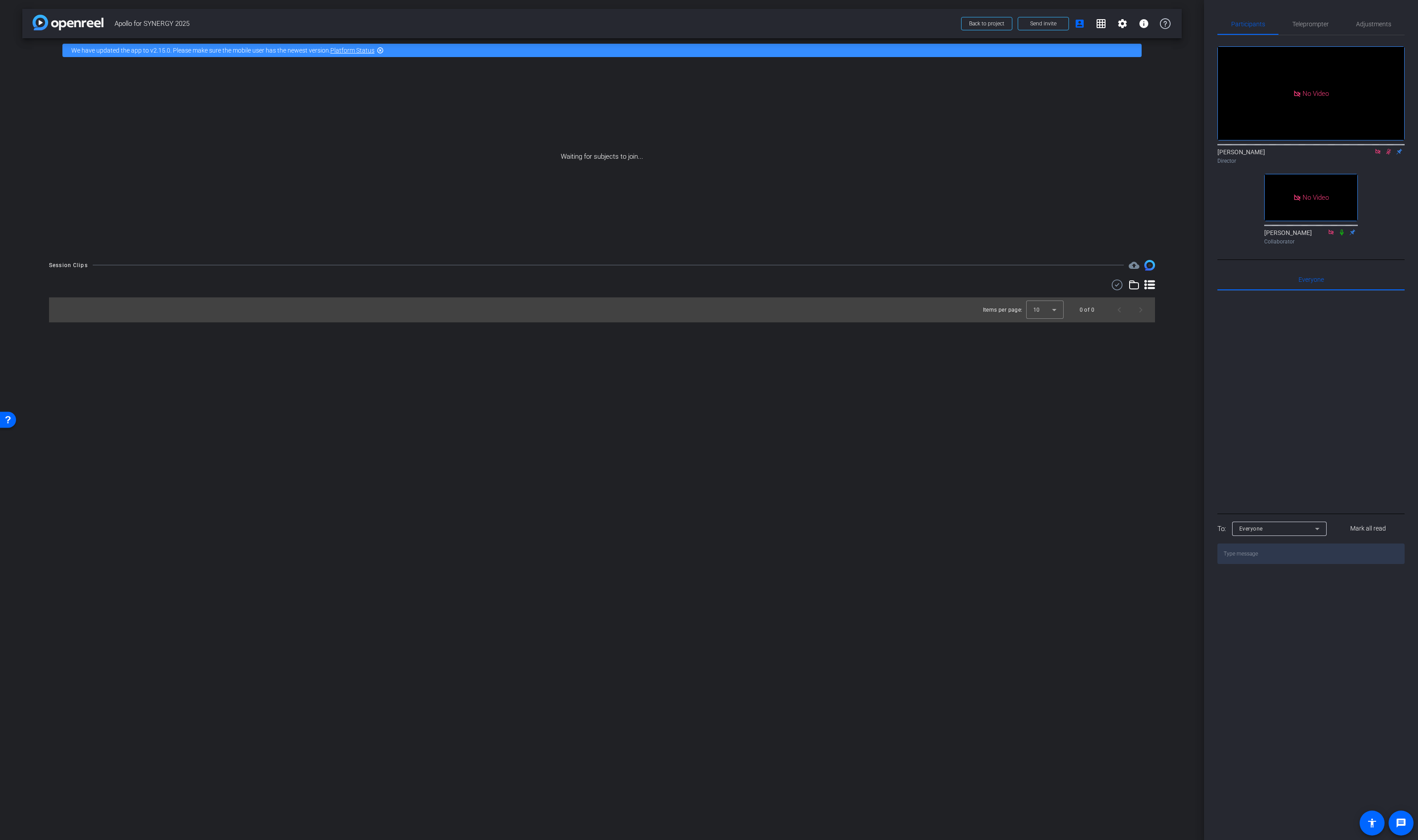
click at [1379, 155] on icon at bounding box center [1378, 151] width 7 height 6
click at [1388, 155] on mat-icon "flip" at bounding box center [1389, 151] width 11 height 8
click at [1390, 155] on mat-icon "flip" at bounding box center [1389, 151] width 11 height 8
click at [1378, 155] on icon at bounding box center [1378, 151] width 7 height 6
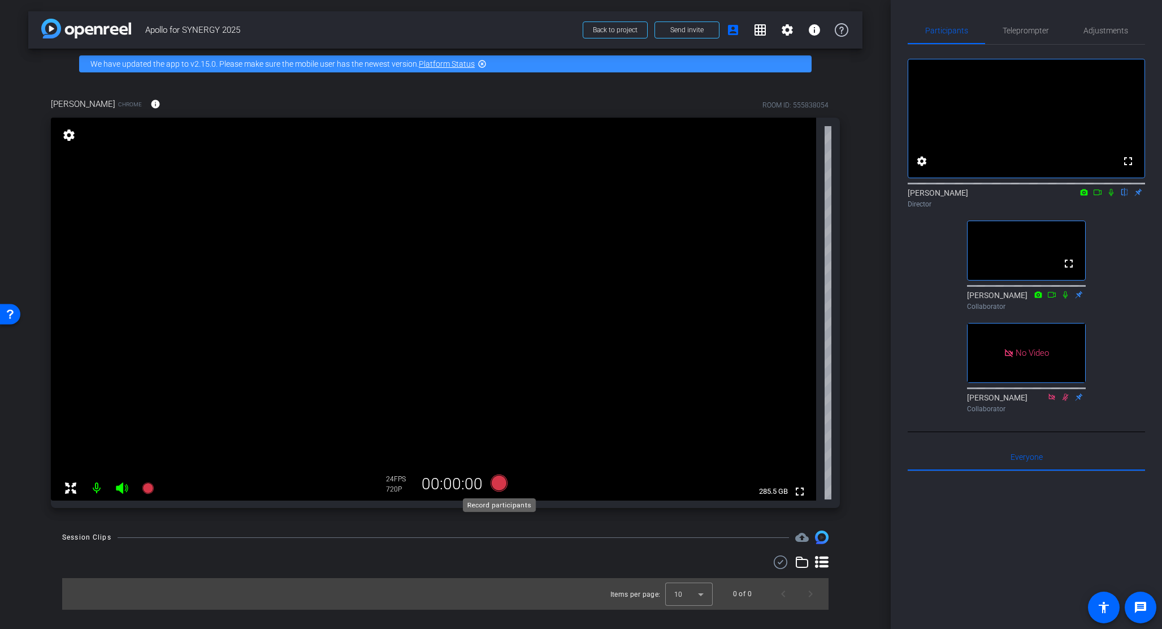
click at [504, 481] on icon at bounding box center [499, 482] width 17 height 17
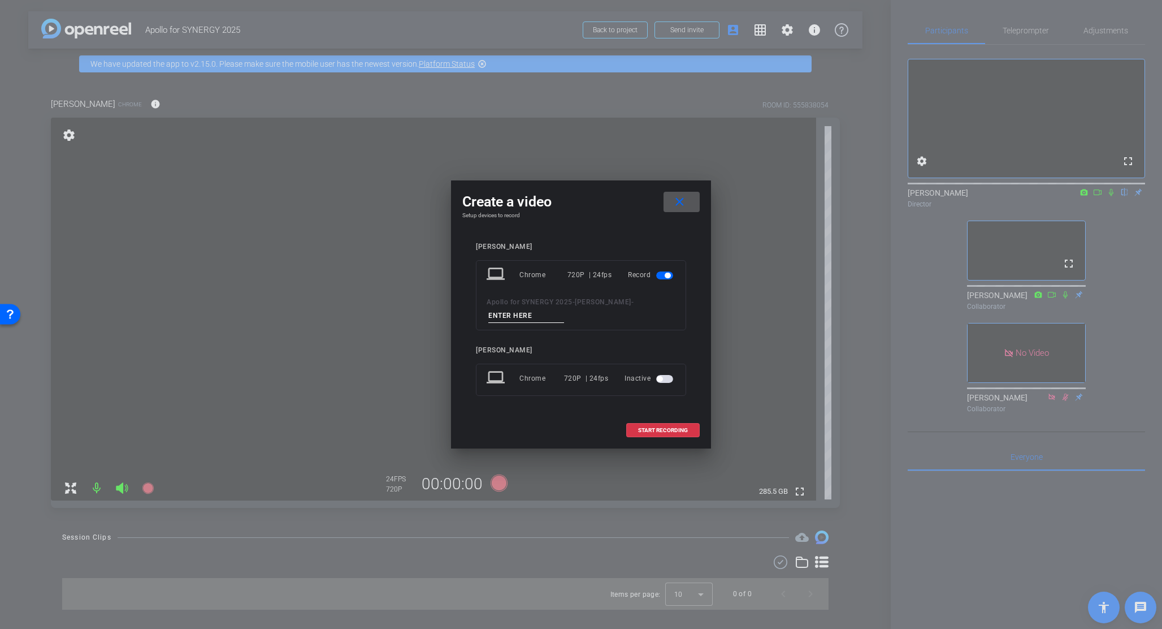
click at [564, 309] on input at bounding box center [526, 316] width 76 height 14
type input "[PERSON_NAME]"
click at [665, 427] on span at bounding box center [663, 430] width 72 height 27
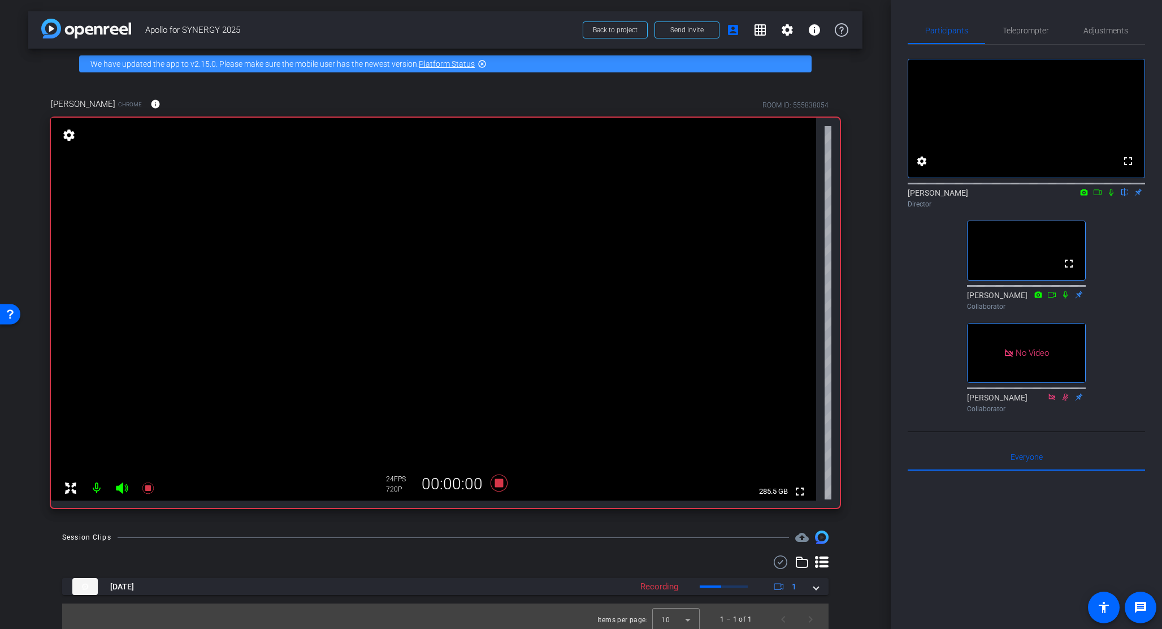
click at [1112, 196] on icon at bounding box center [1111, 192] width 9 height 8
click at [1097, 196] on icon at bounding box center [1097, 192] width 9 height 8
click at [1125, 196] on icon at bounding box center [1124, 192] width 9 height 8
click at [1123, 196] on icon at bounding box center [1125, 192] width 5 height 7
click at [1123, 196] on icon at bounding box center [1124, 192] width 9 height 8
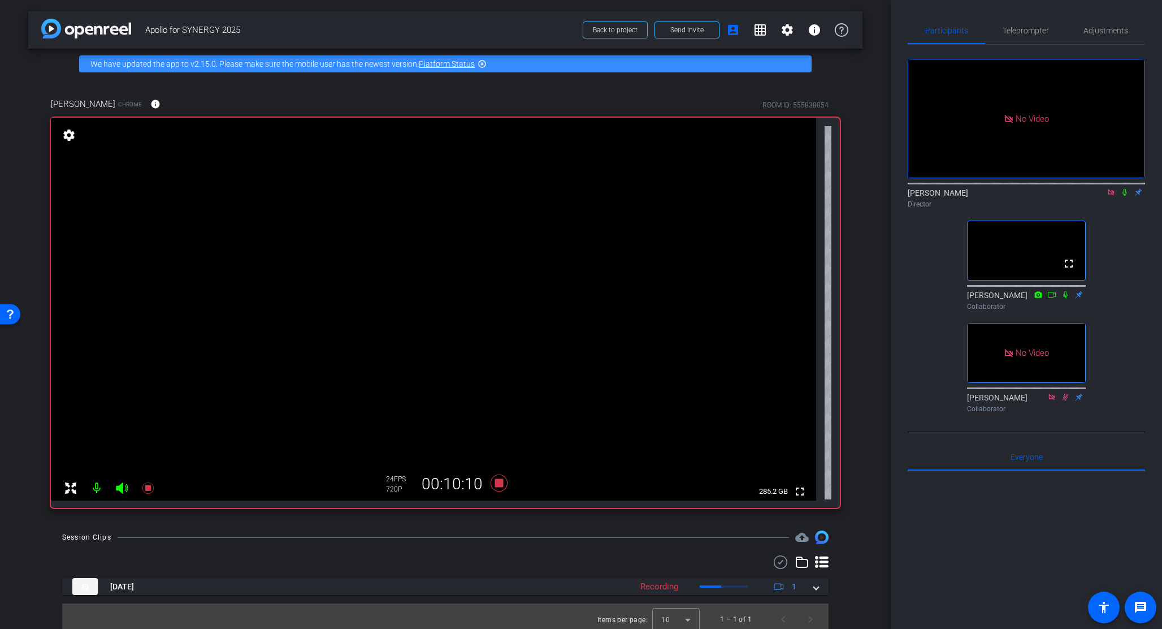
click at [1127, 196] on icon at bounding box center [1124, 192] width 9 height 8
click at [1123, 196] on icon at bounding box center [1124, 192] width 9 height 8
click at [1125, 196] on icon at bounding box center [1125, 192] width 5 height 7
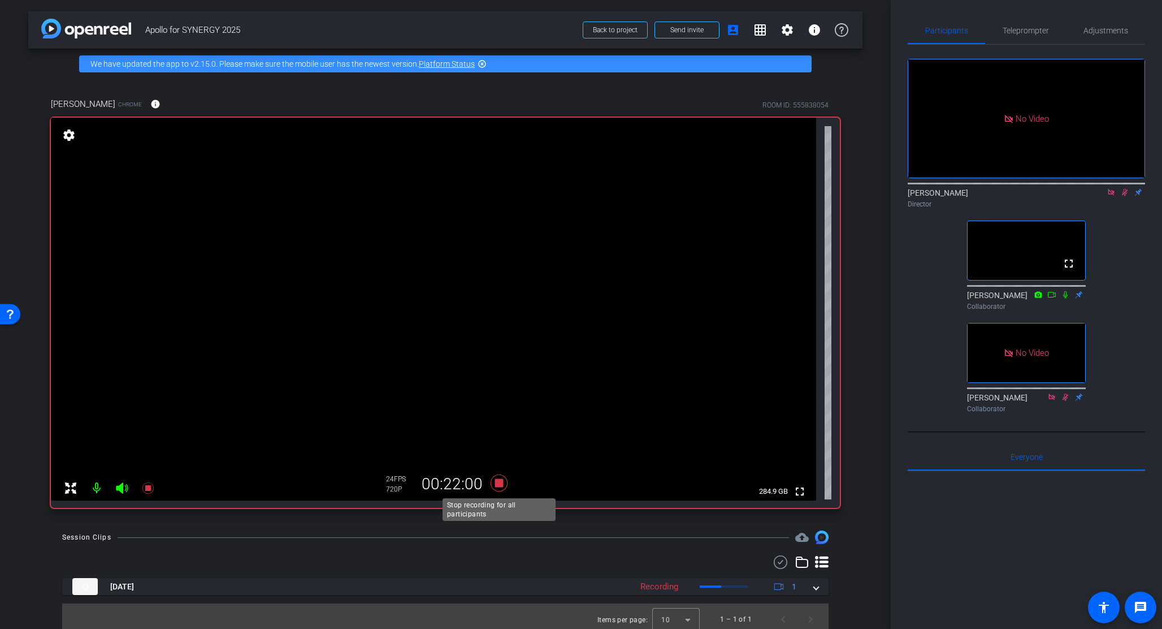
click at [502, 483] on icon at bounding box center [499, 482] width 17 height 17
drag, startPoint x: 1124, startPoint y: 210, endPoint x: 1110, endPoint y: 239, distance: 32.4
click at [1124, 196] on icon at bounding box center [1124, 192] width 9 height 8
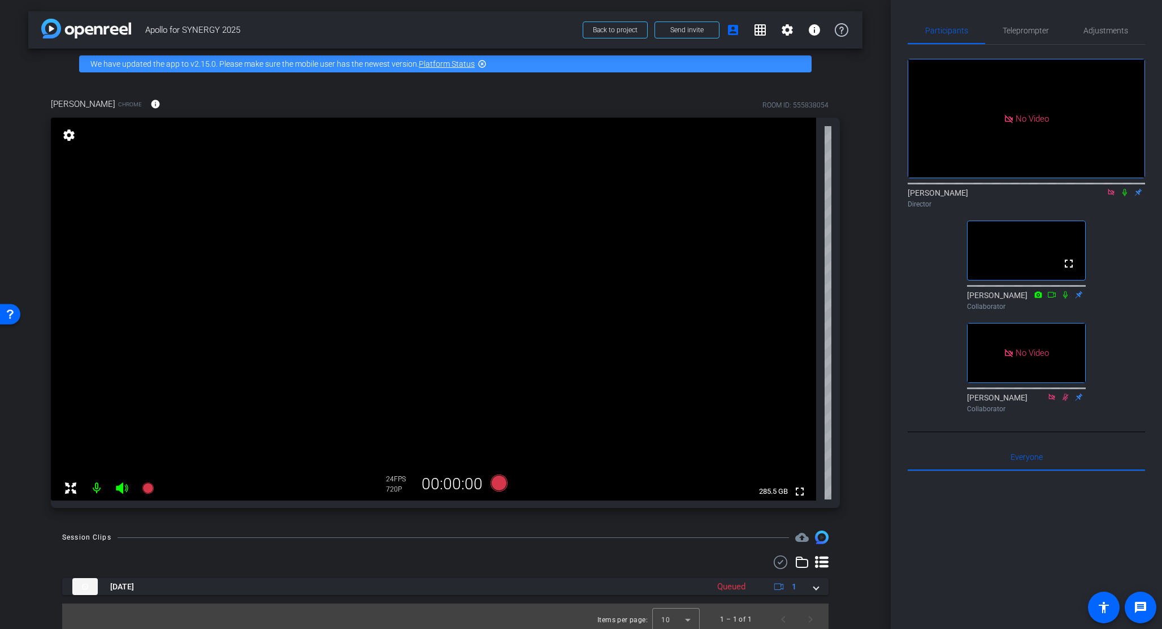
scroll to position [6, 0]
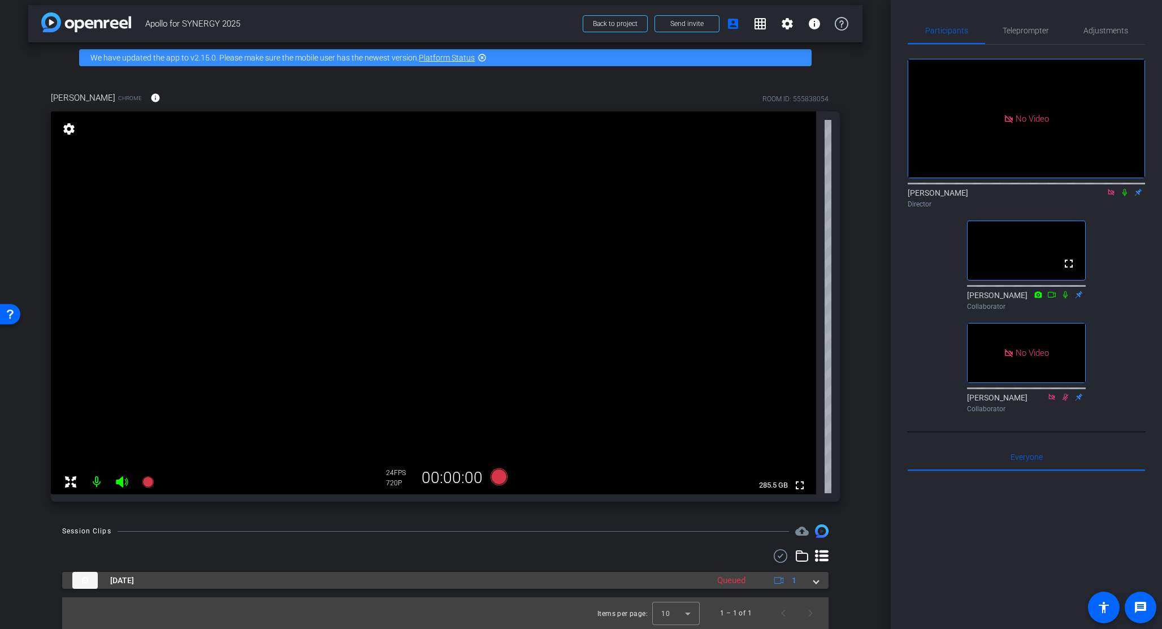
click at [819, 576] on mat-expansion-panel-header "[DATE] Queued 1" at bounding box center [445, 579] width 766 height 17
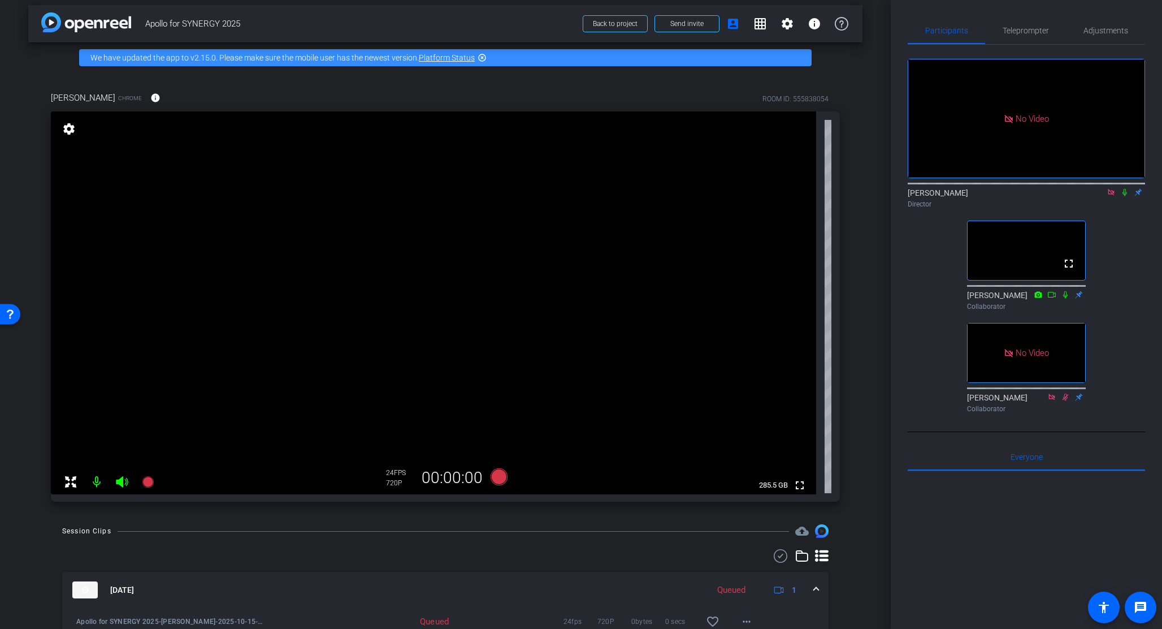
scroll to position [64, 0]
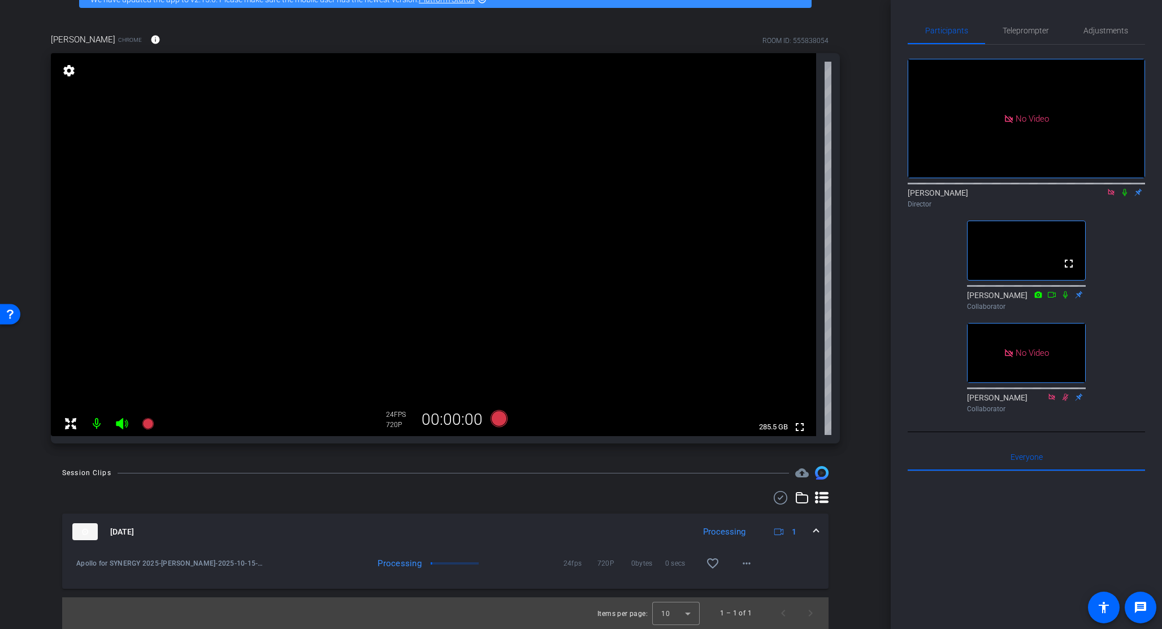
click at [1111, 196] on icon at bounding box center [1111, 192] width 9 height 8
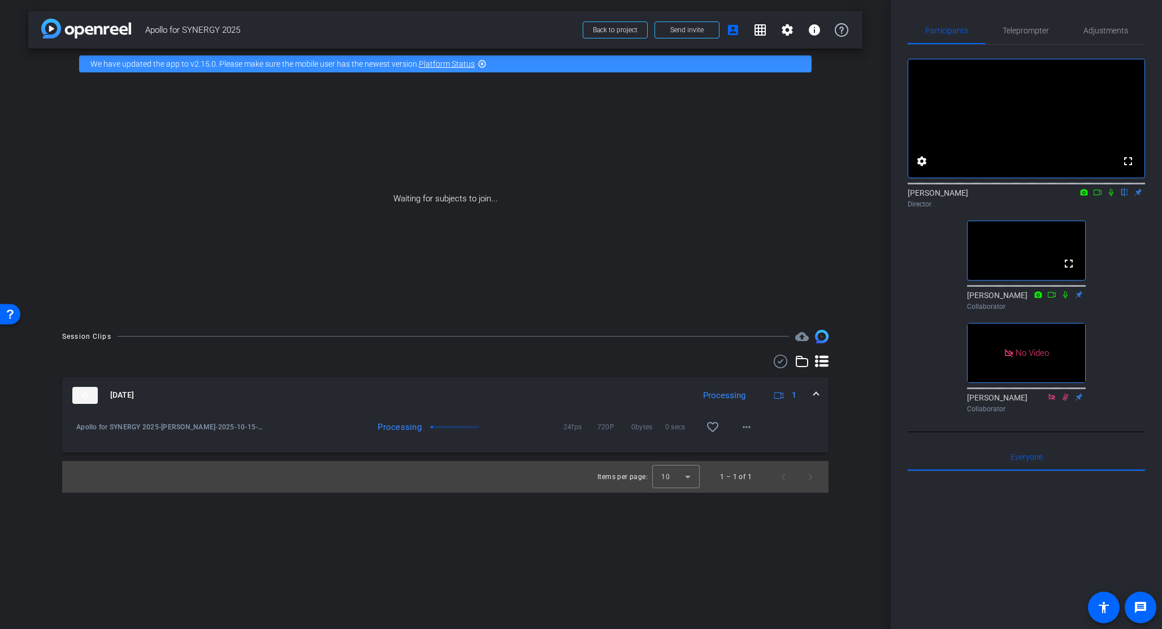
scroll to position [0, 0]
click at [749, 425] on mat-icon "more_horiz" at bounding box center [747, 427] width 14 height 14
